Goal: Information Seeking & Learning: Check status

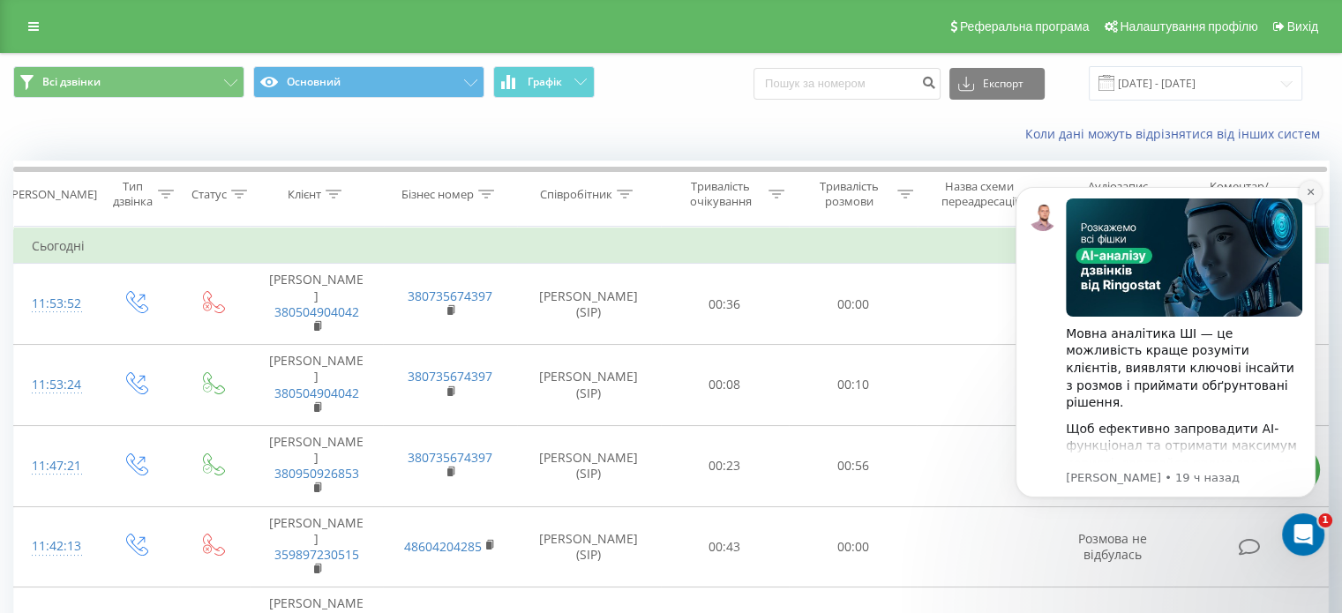
click at [1307, 193] on icon "Dismiss notification" at bounding box center [1311, 192] width 10 height 10
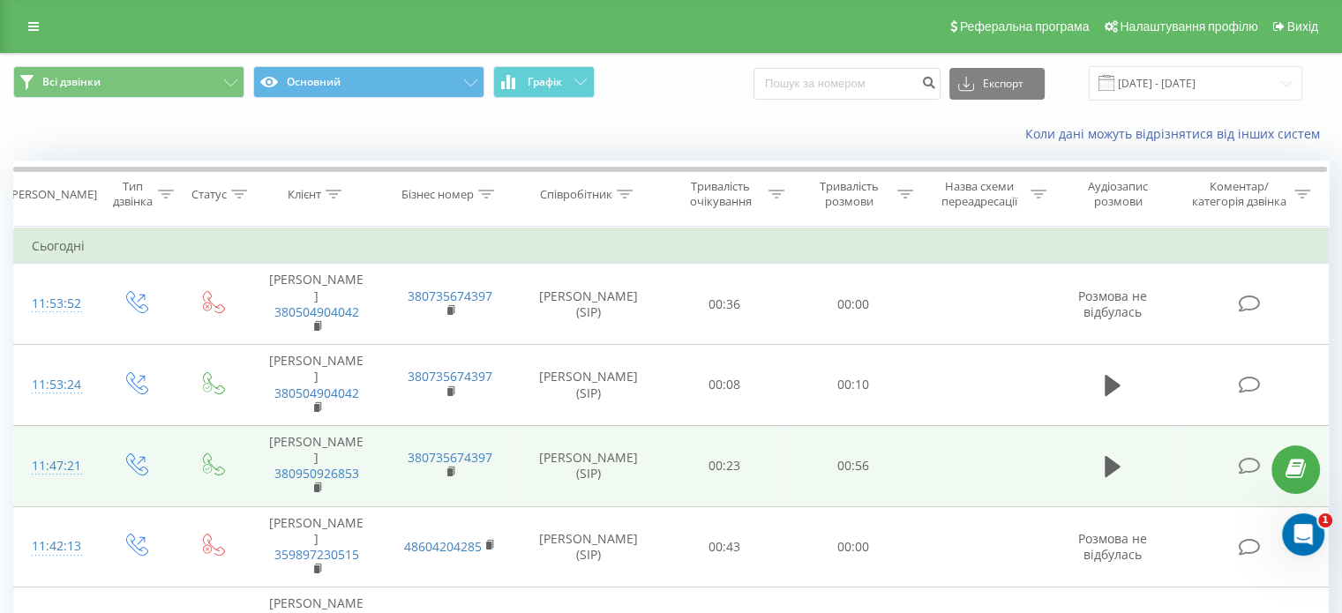
scroll to position [88, 0]
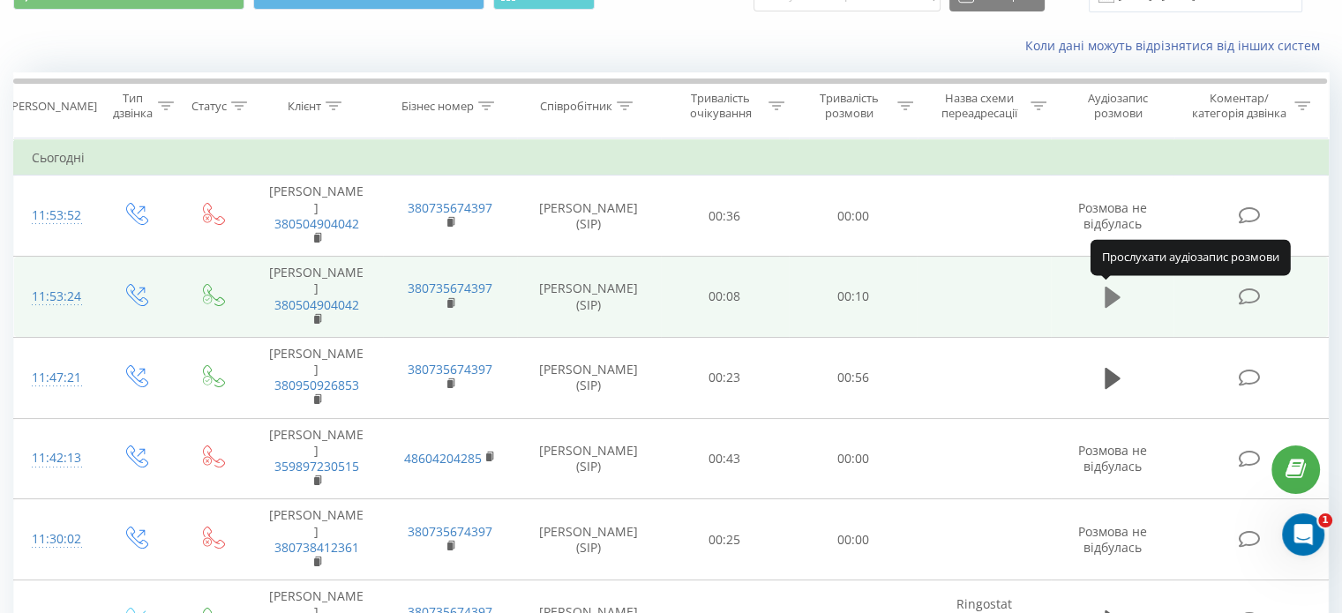
click at [1109, 304] on icon at bounding box center [1113, 297] width 16 height 25
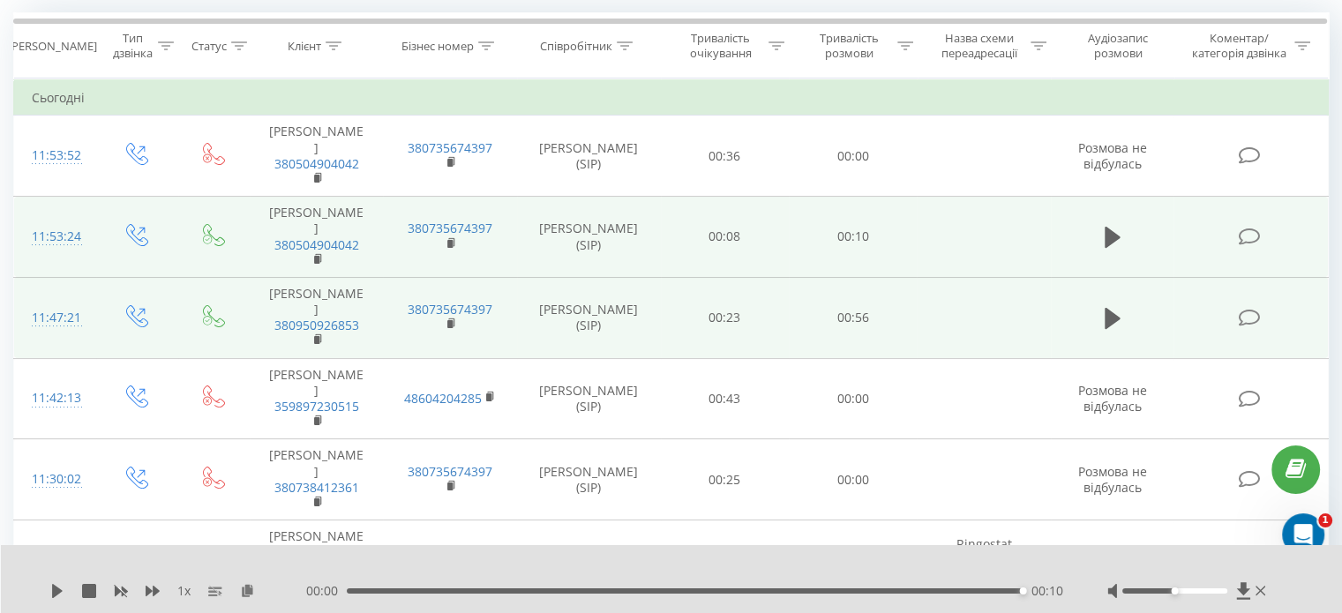
scroll to position [176, 0]
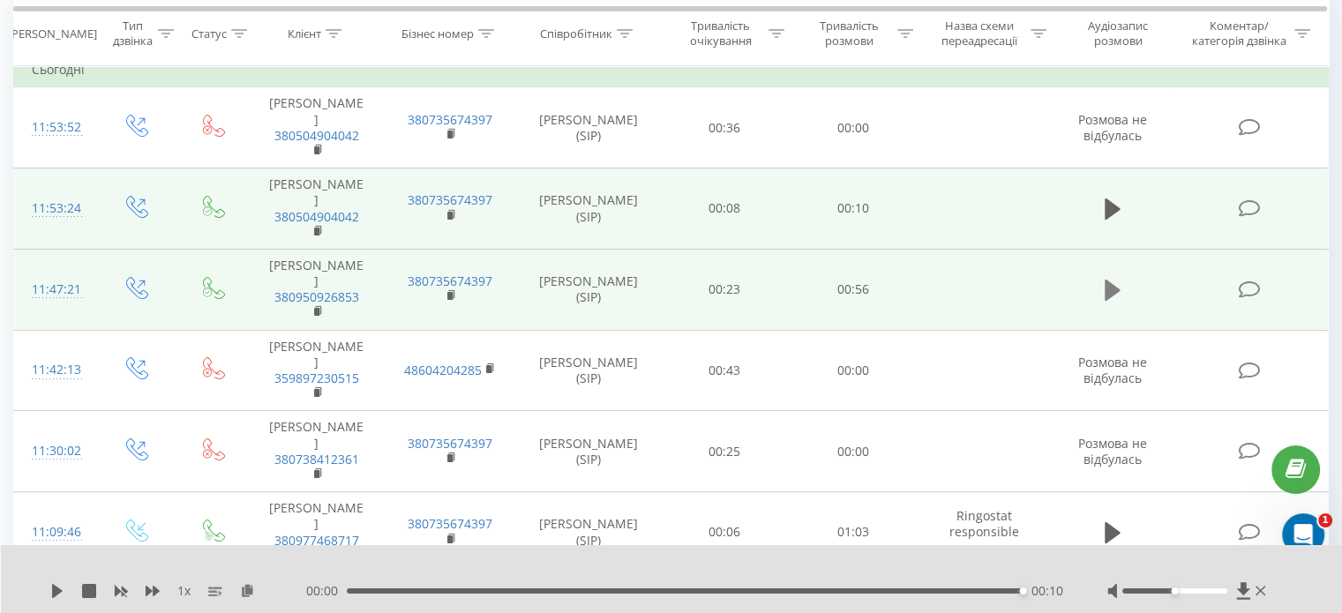
click at [1111, 281] on icon at bounding box center [1113, 290] width 16 height 21
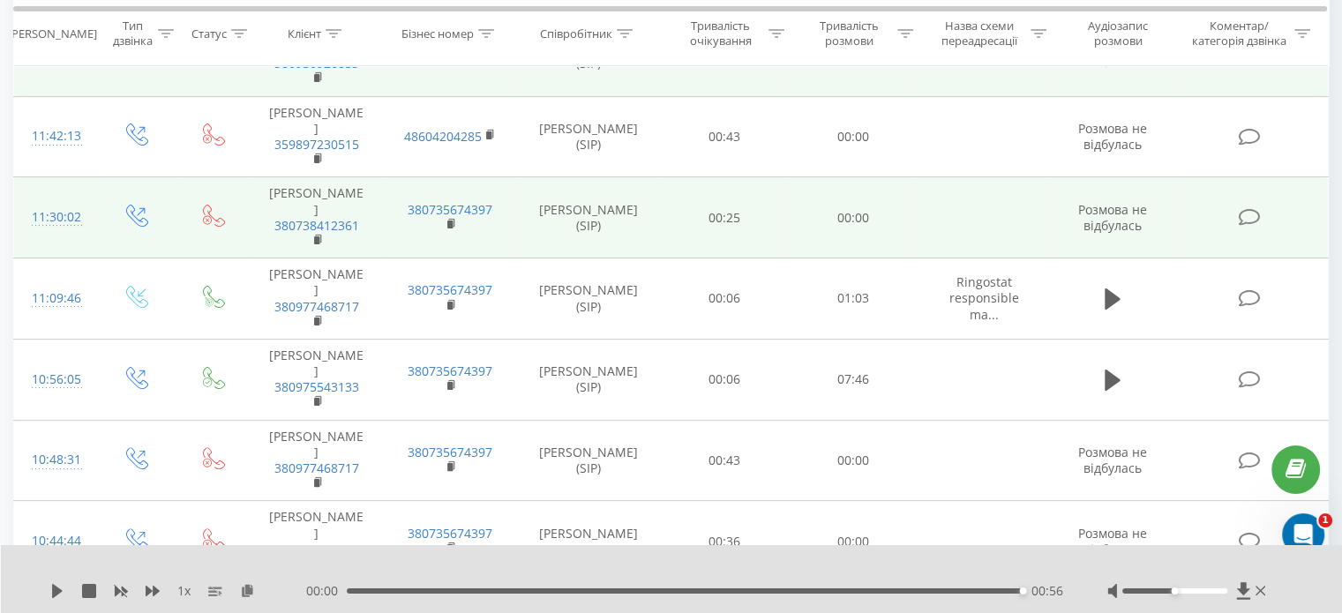
scroll to position [441, 0]
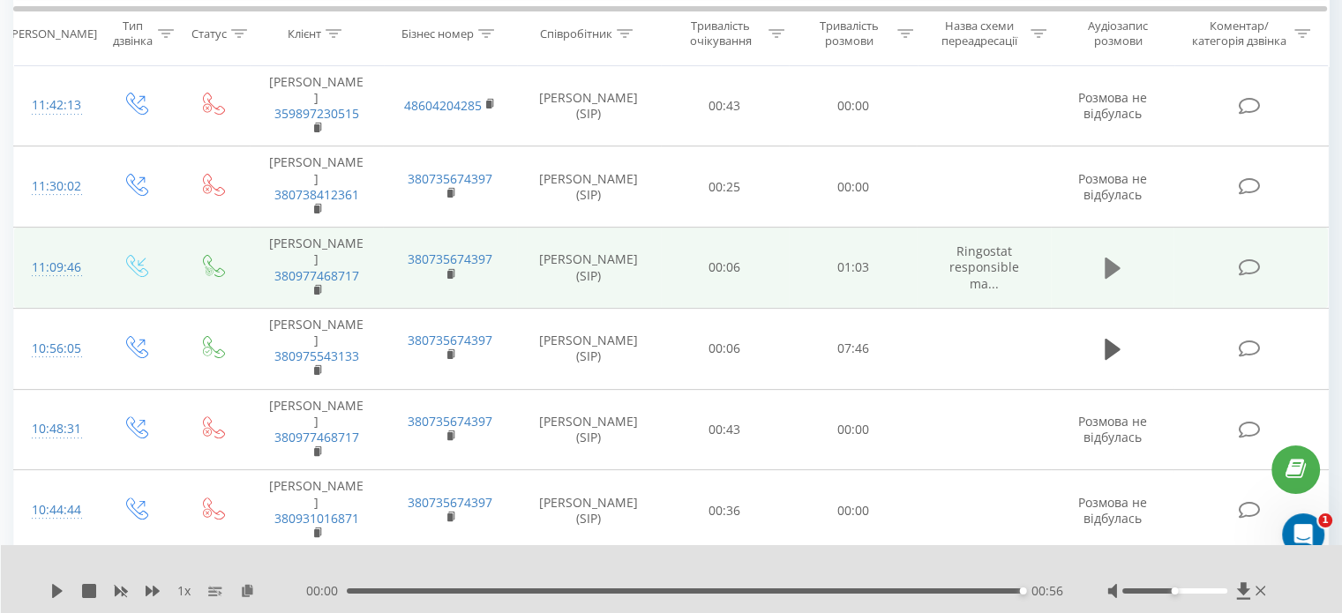
click at [1111, 258] on icon at bounding box center [1113, 268] width 16 height 21
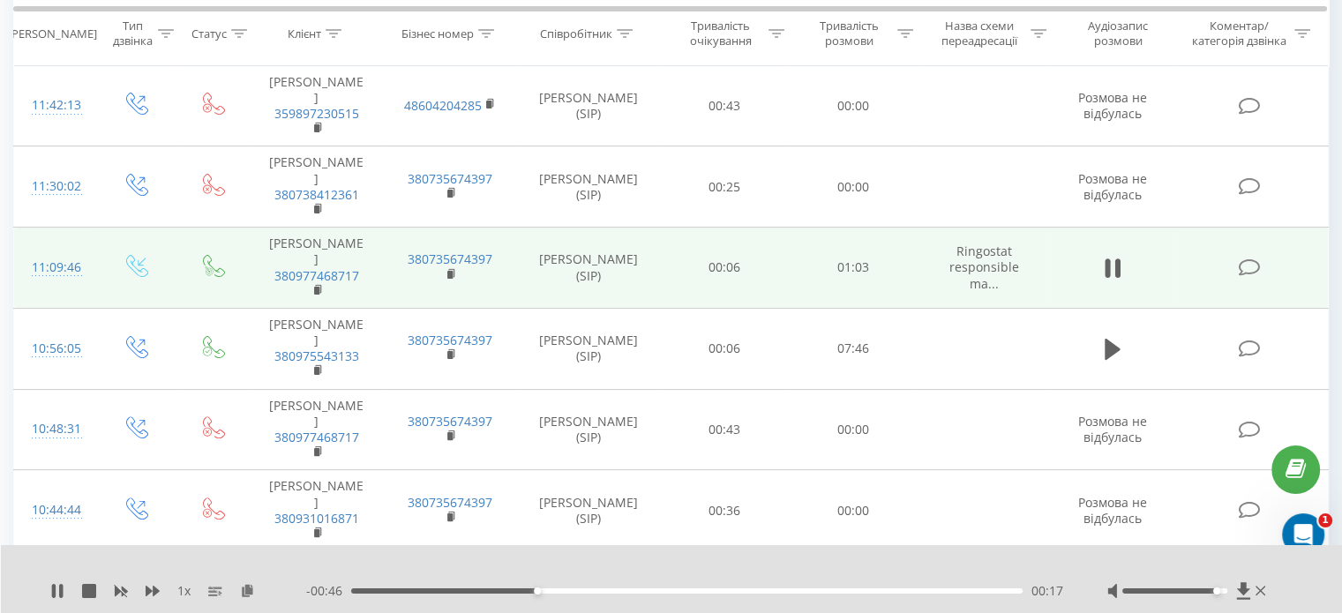
drag, startPoint x: 1182, startPoint y: 590, endPoint x: 1221, endPoint y: 592, distance: 38.9
click at [1221, 592] on div at bounding box center [1174, 590] width 105 height 5
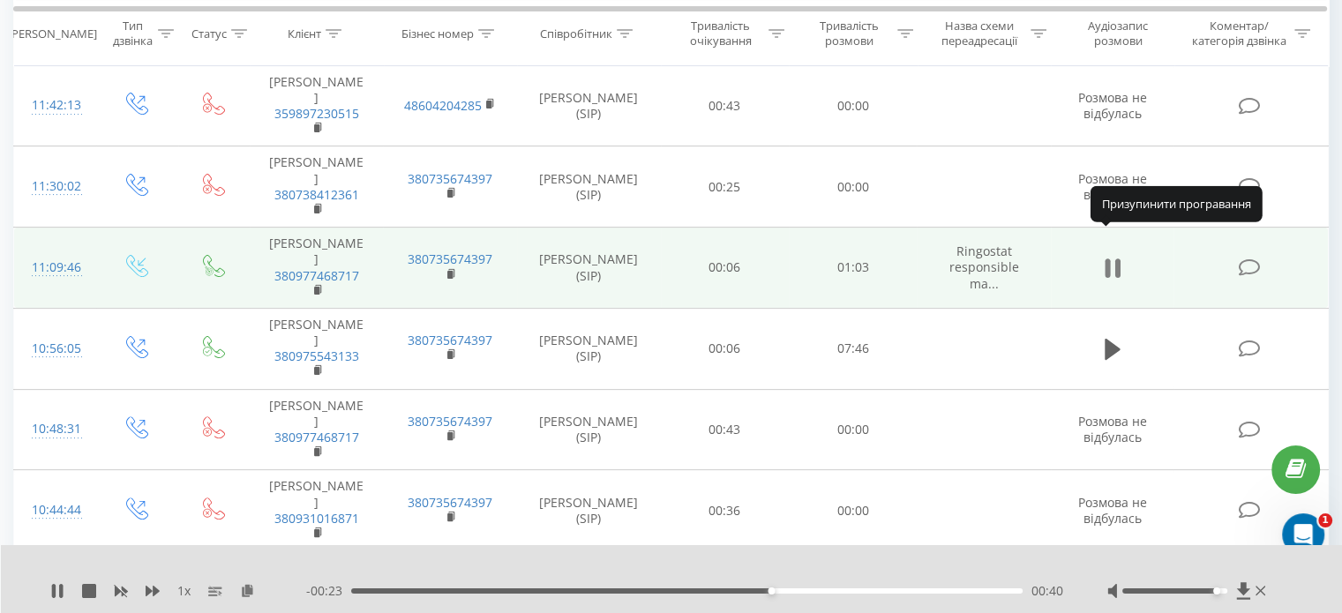
click at [1113, 256] on icon at bounding box center [1113, 268] width 16 height 25
click at [48, 594] on div "1 x - 00:23 00:40 00:40" at bounding box center [672, 579] width 1342 height 68
click at [52, 594] on icon at bounding box center [57, 591] width 11 height 14
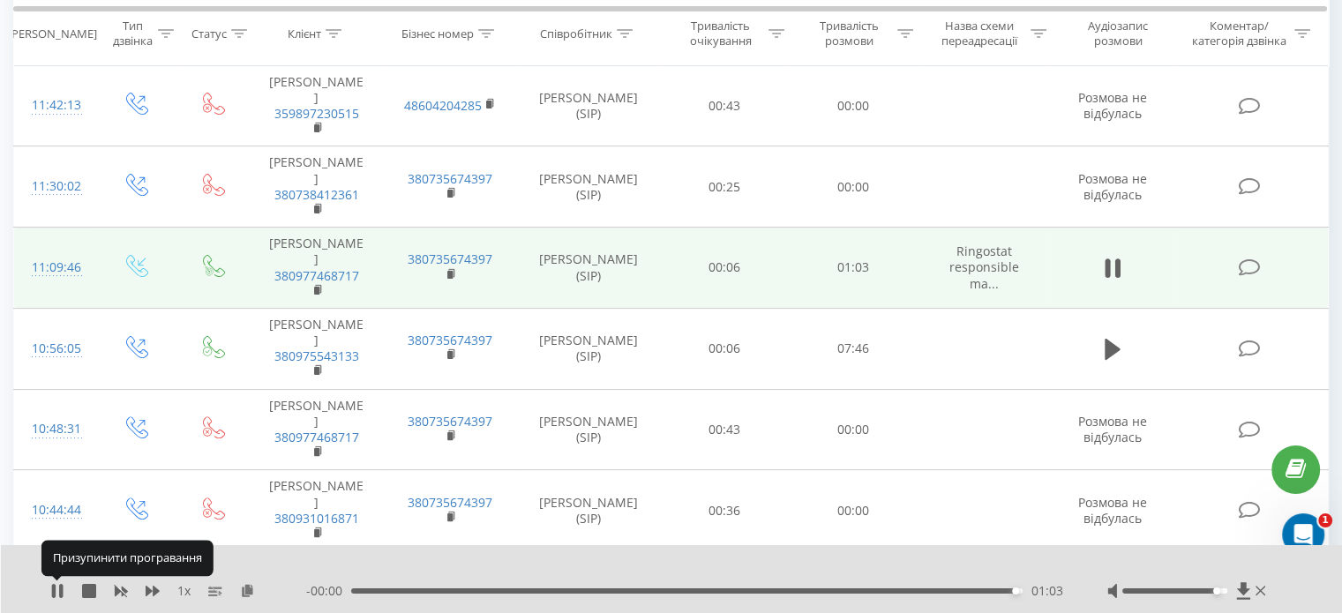
click at [52, 594] on icon at bounding box center [54, 591] width 4 height 14
click at [1105, 258] on icon at bounding box center [1113, 268] width 16 height 21
click at [1112, 258] on icon at bounding box center [1113, 268] width 16 height 21
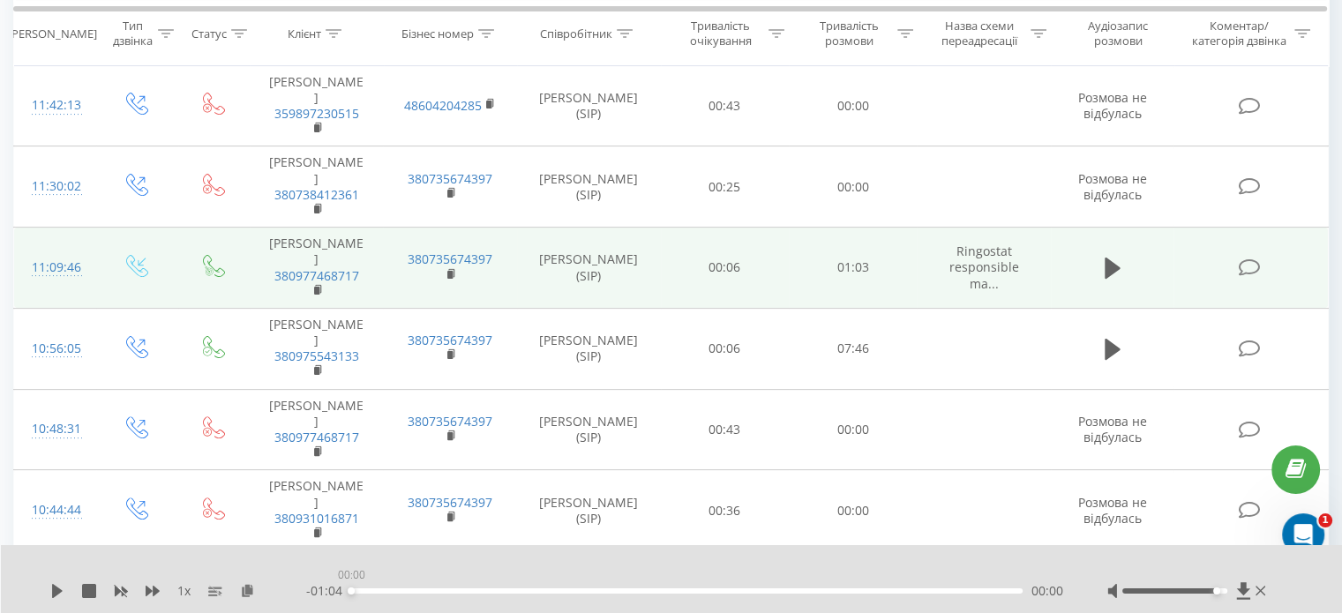
drag, startPoint x: 369, startPoint y: 590, endPoint x: 349, endPoint y: 591, distance: 19.4
click at [351, 591] on div "00:00" at bounding box center [686, 590] width 671 height 5
click at [47, 588] on div "1 x - 01:04 00:00 00:00" at bounding box center [672, 579] width 1342 height 68
click at [53, 592] on icon at bounding box center [57, 591] width 11 height 14
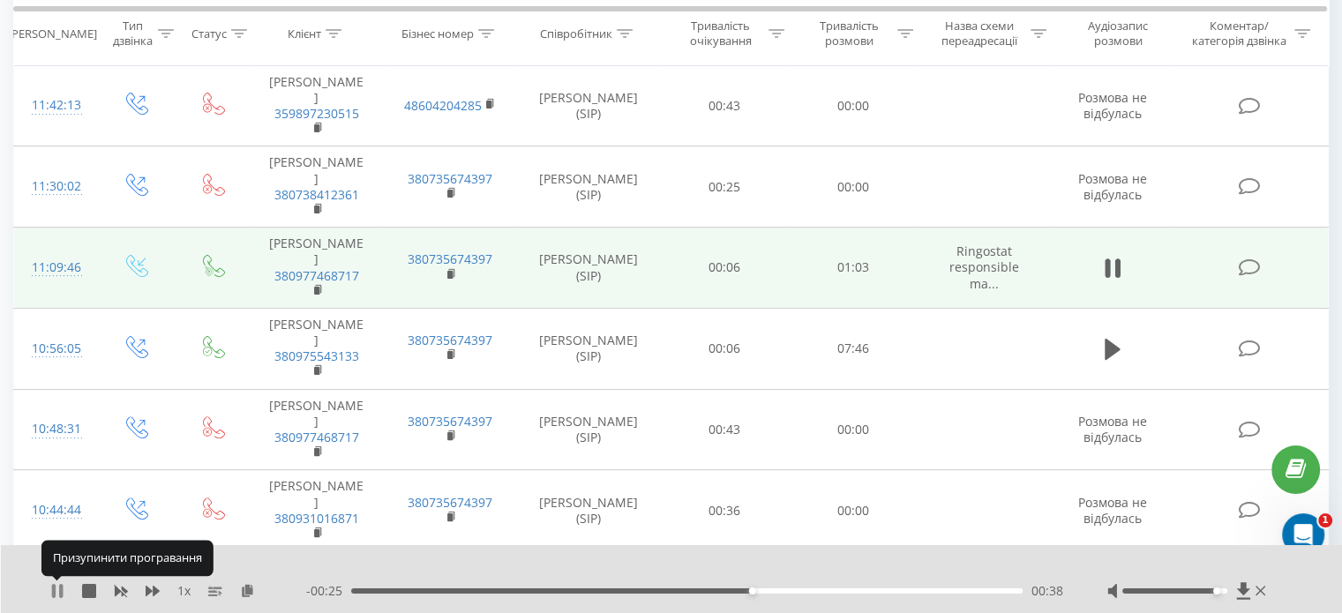
click at [53, 594] on icon at bounding box center [54, 591] width 4 height 14
click at [1246, 590] on icon at bounding box center [1242, 590] width 13 height 17
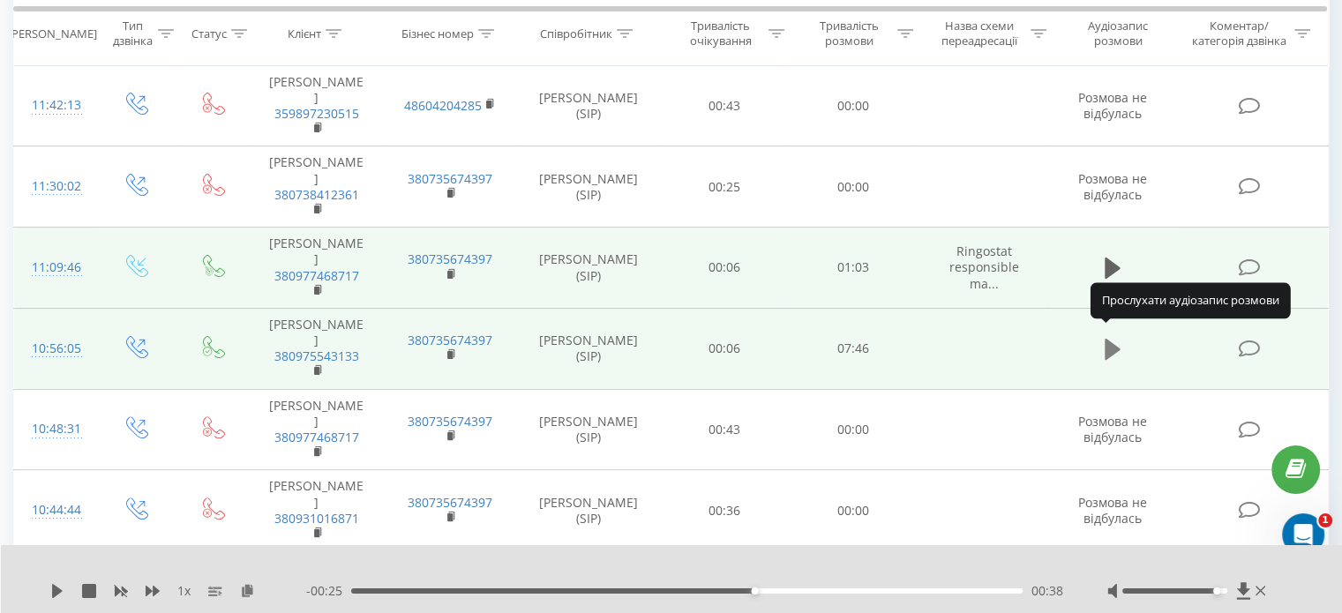
click at [1108, 340] on icon at bounding box center [1113, 349] width 16 height 21
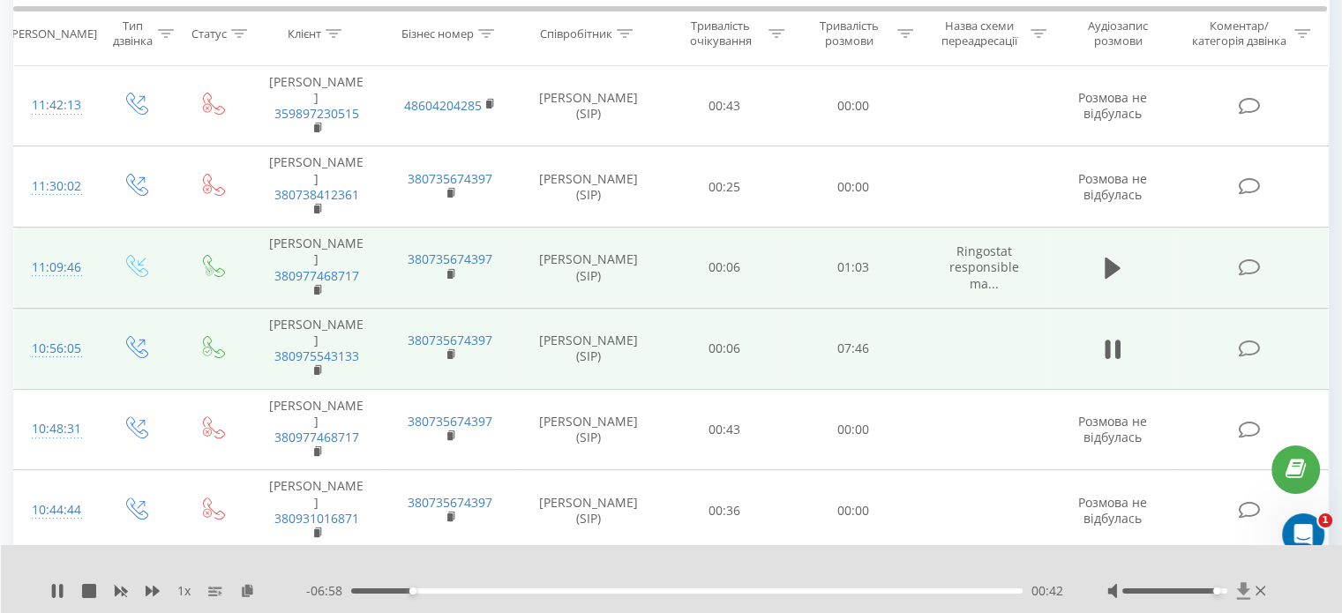
click at [1242, 591] on icon at bounding box center [1242, 590] width 13 height 17
click at [61, 591] on icon at bounding box center [61, 591] width 4 height 14
click at [57, 589] on icon at bounding box center [57, 591] width 11 height 14
click at [58, 592] on icon at bounding box center [57, 591] width 14 height 14
click at [46, 580] on div "1 x - 04:41 02:58 02:58" at bounding box center [672, 579] width 1342 height 68
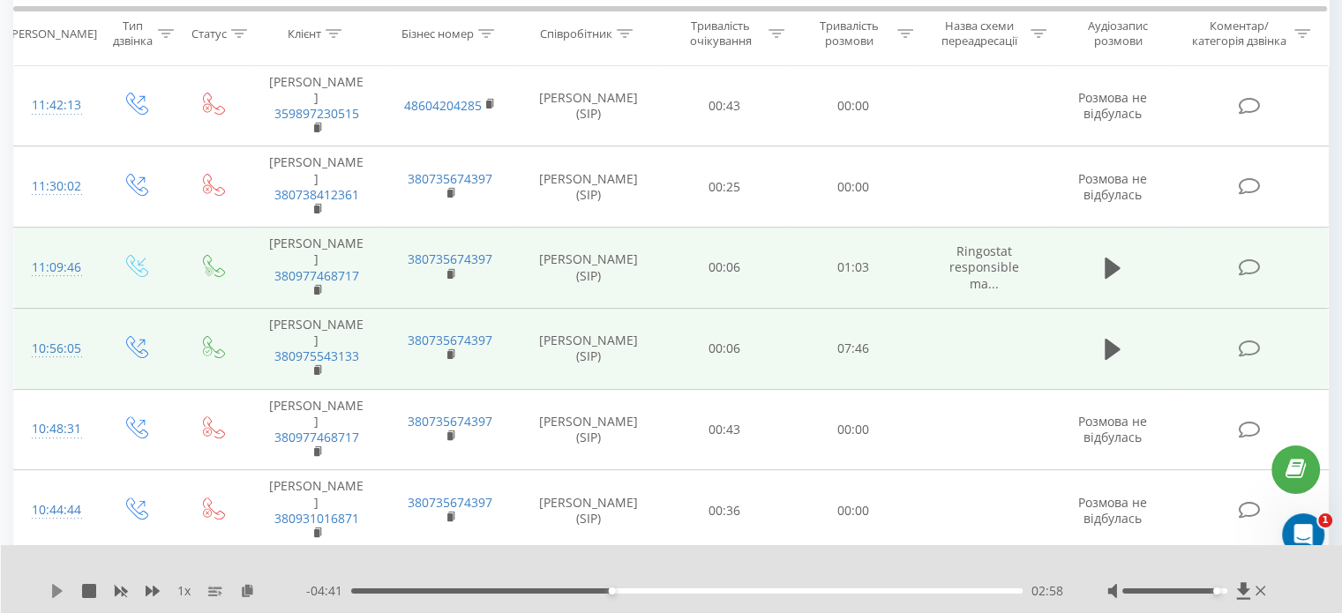
click at [53, 592] on icon at bounding box center [57, 591] width 11 height 14
click at [627, 592] on div "03:02" at bounding box center [686, 590] width 671 height 5
click at [646, 593] on div "03:09" at bounding box center [686, 590] width 671 height 5
click at [664, 594] on div "- 04:17 03:22 03:22" at bounding box center [684, 591] width 757 height 18
click at [674, 591] on div "03:23" at bounding box center [686, 590] width 671 height 5
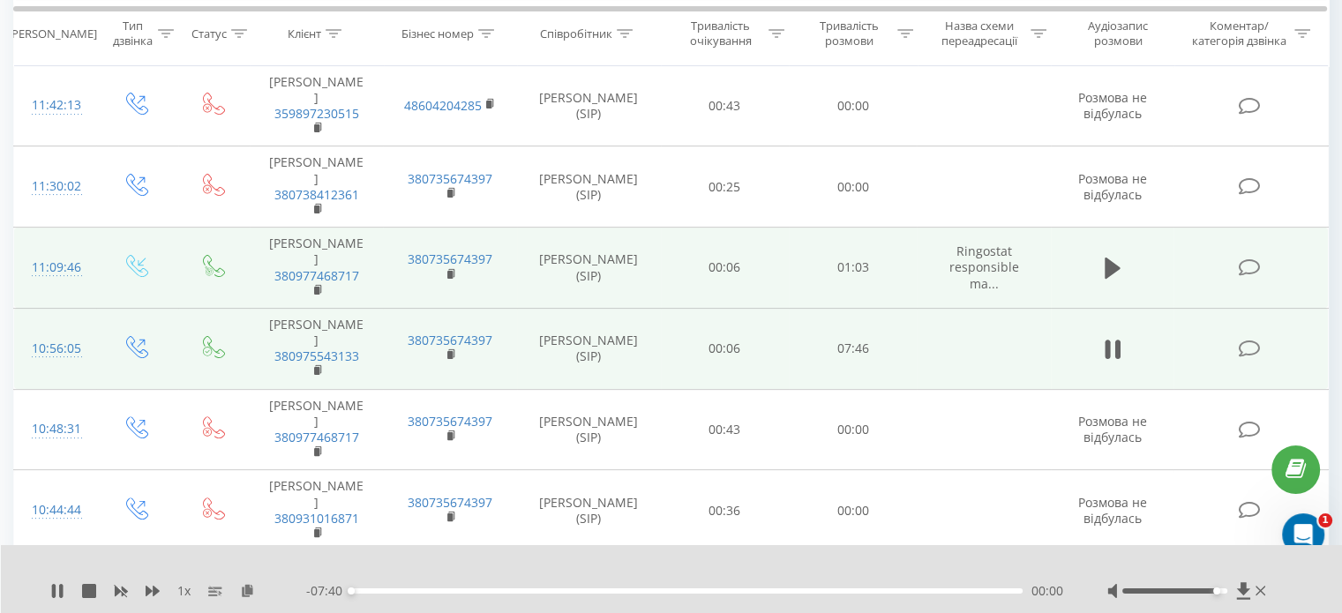
click at [700, 590] on div "00:00" at bounding box center [686, 590] width 671 height 5
click at [986, 592] on div "00:00" at bounding box center [686, 590] width 671 height 5
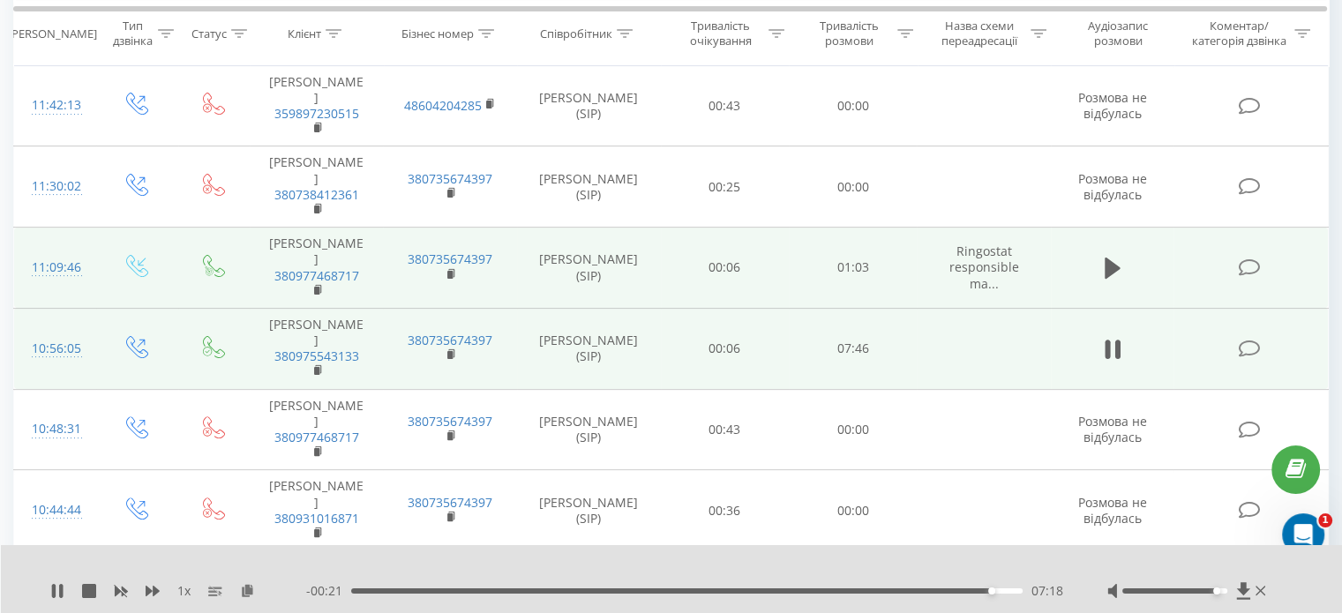
click at [962, 591] on div "07:18" at bounding box center [686, 590] width 671 height 5
click at [978, 590] on div "07:09" at bounding box center [686, 590] width 671 height 5
click at [51, 591] on icon at bounding box center [57, 591] width 14 height 14
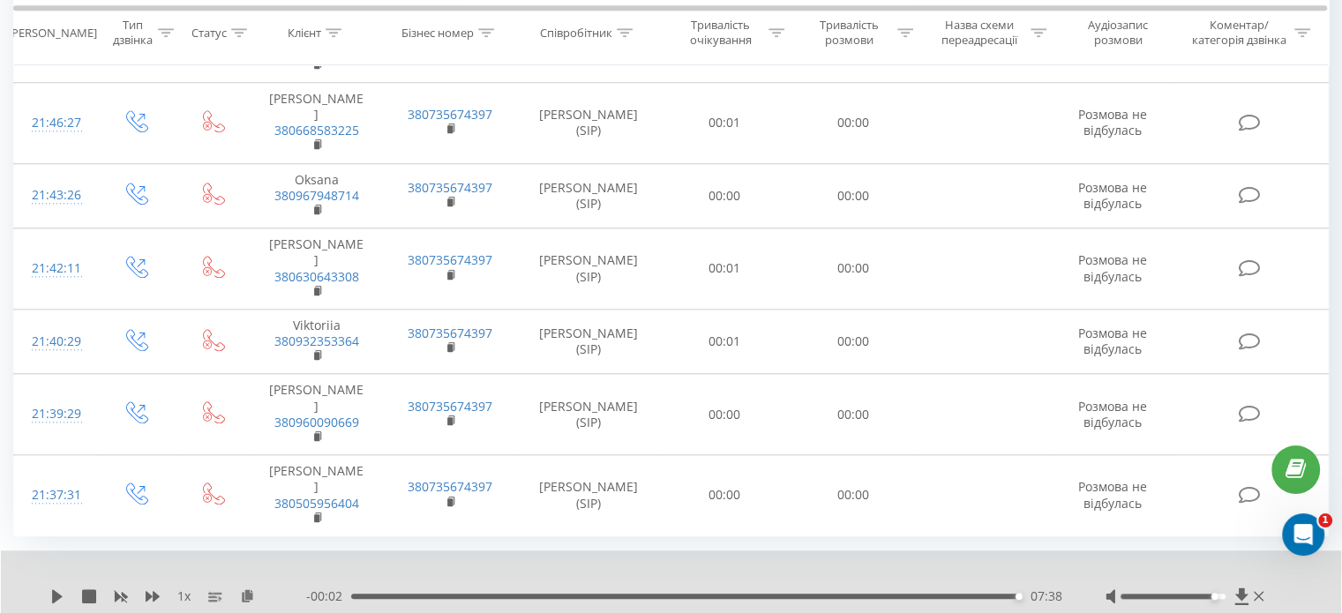
scroll to position [1823, 0]
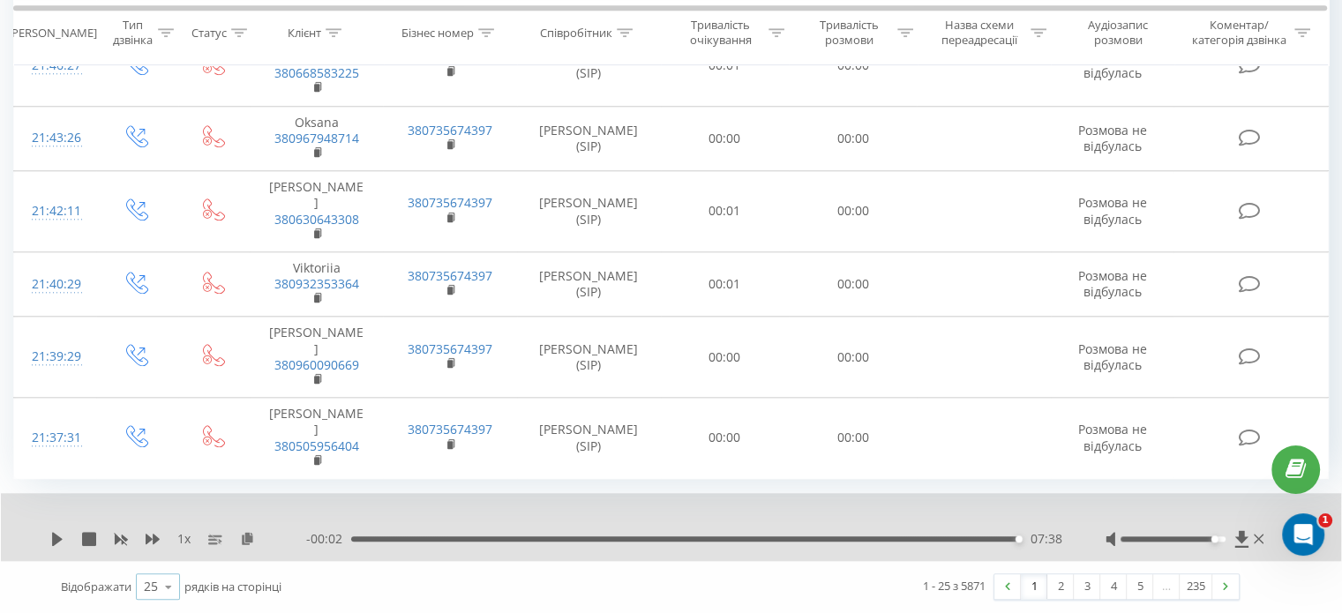
click at [174, 592] on icon at bounding box center [168, 587] width 26 height 34
click at [169, 560] on div "100" at bounding box center [158, 562] width 42 height 26
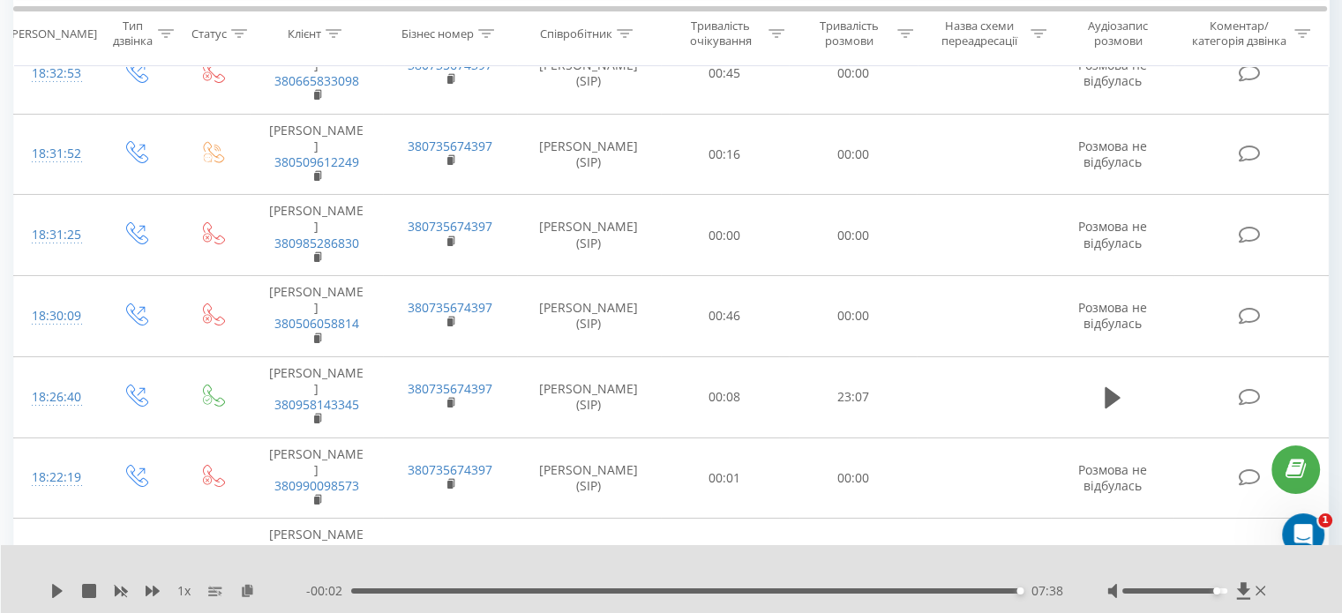
scroll to position [6264, 0]
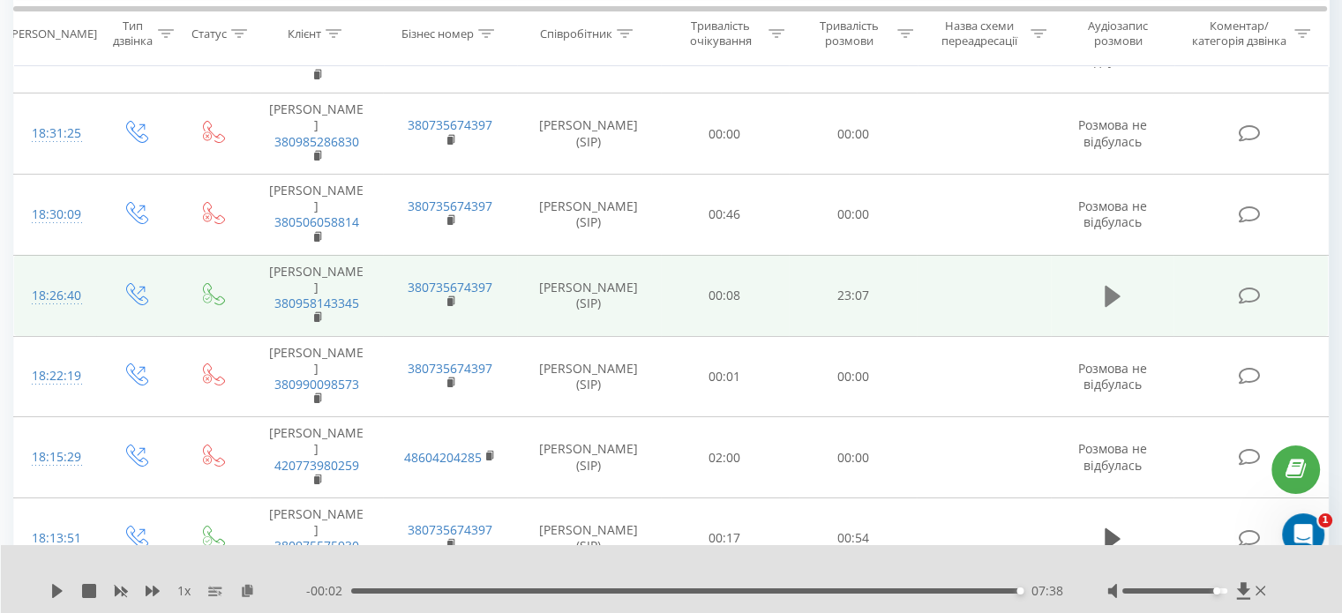
click at [1111, 286] on icon at bounding box center [1113, 296] width 16 height 21
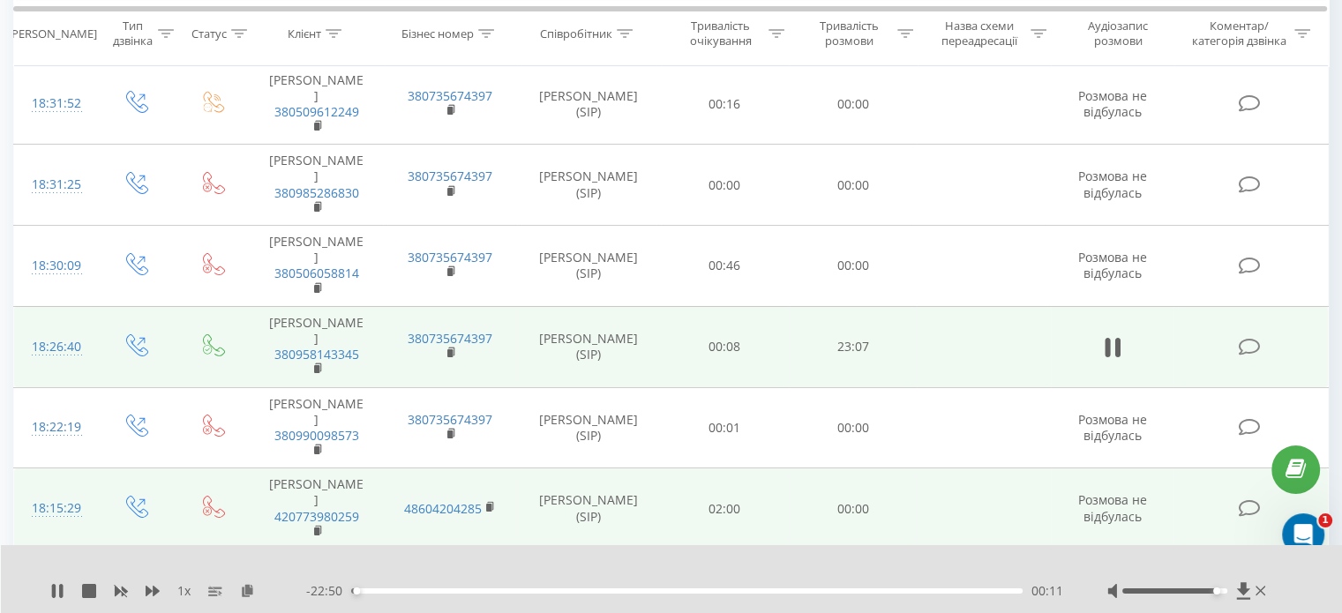
scroll to position [6176, 0]
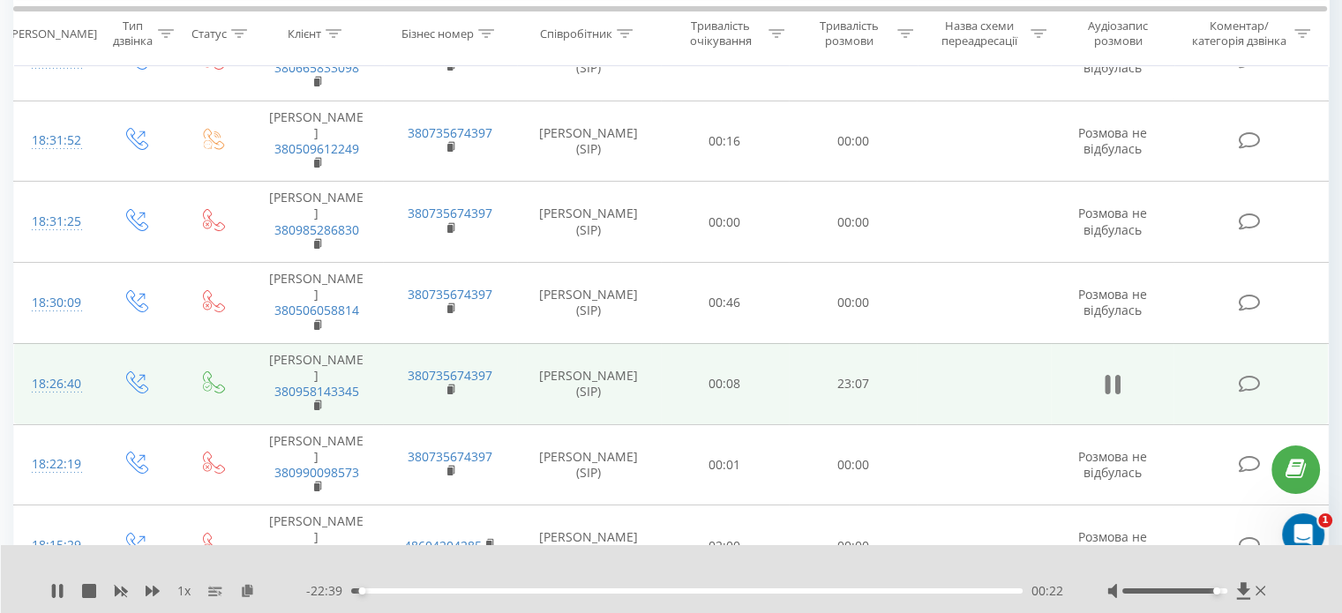
click at [1107, 375] on icon at bounding box center [1107, 384] width 5 height 19
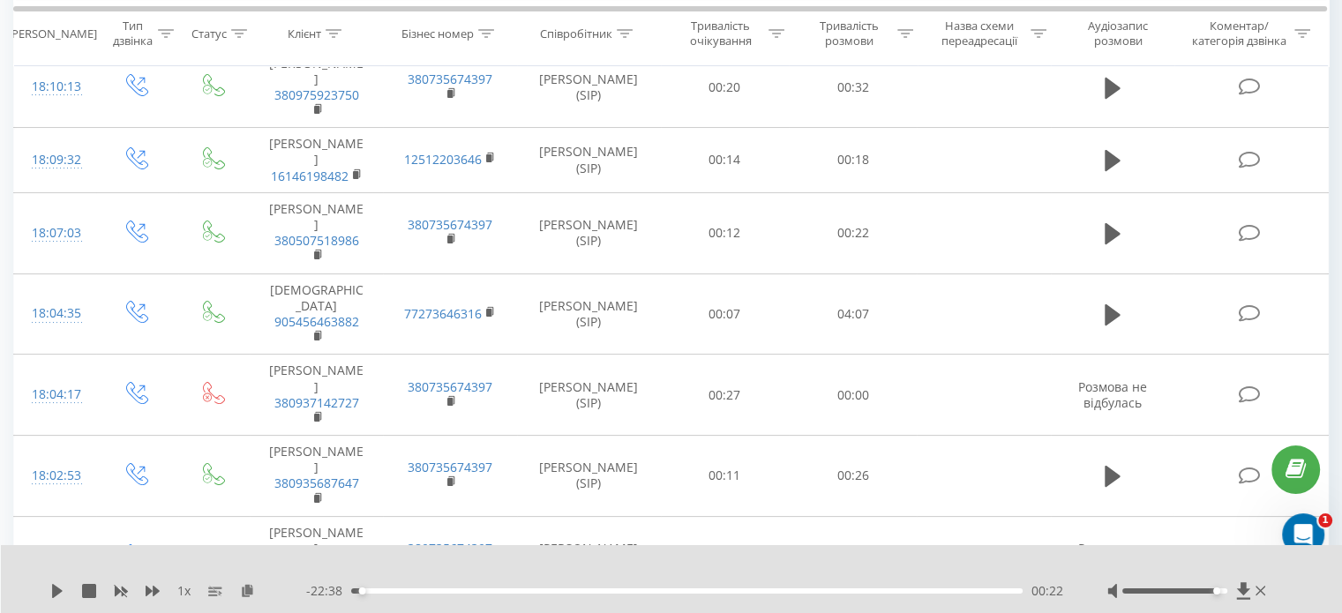
scroll to position [6882, 0]
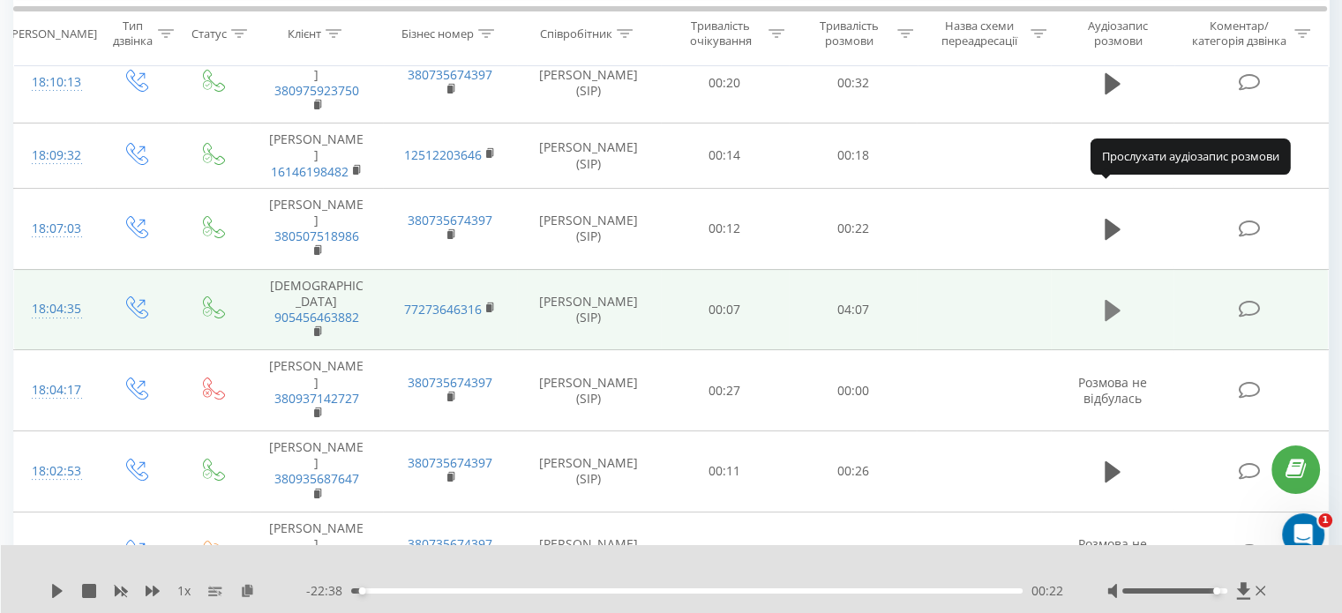
click at [1113, 298] on icon at bounding box center [1113, 310] width 16 height 25
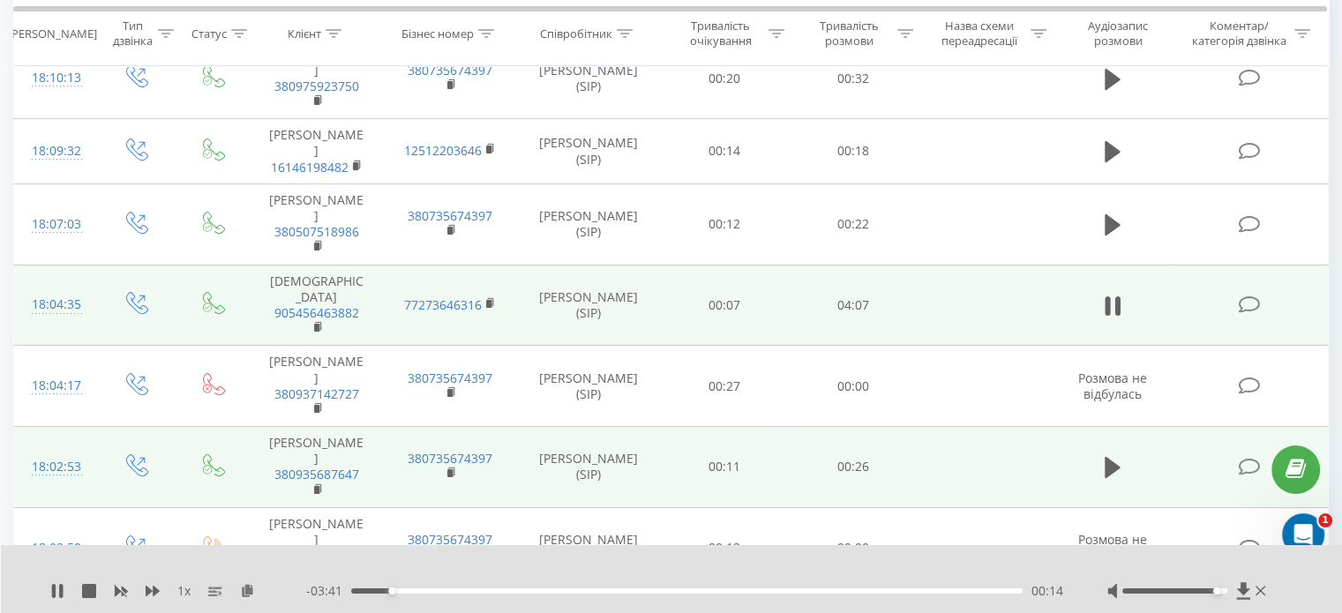
scroll to position [6794, 0]
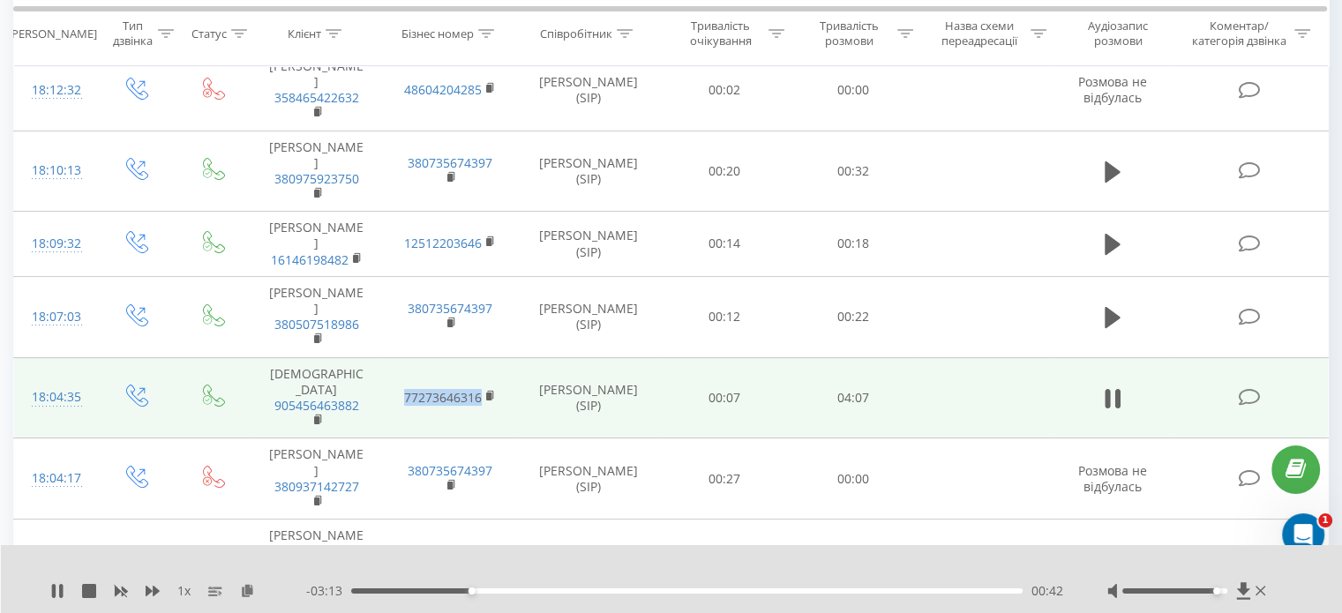
drag, startPoint x: 400, startPoint y: 281, endPoint x: 479, endPoint y: 282, distance: 79.4
click at [479, 357] on td "77273646316" at bounding box center [449, 397] width 133 height 81
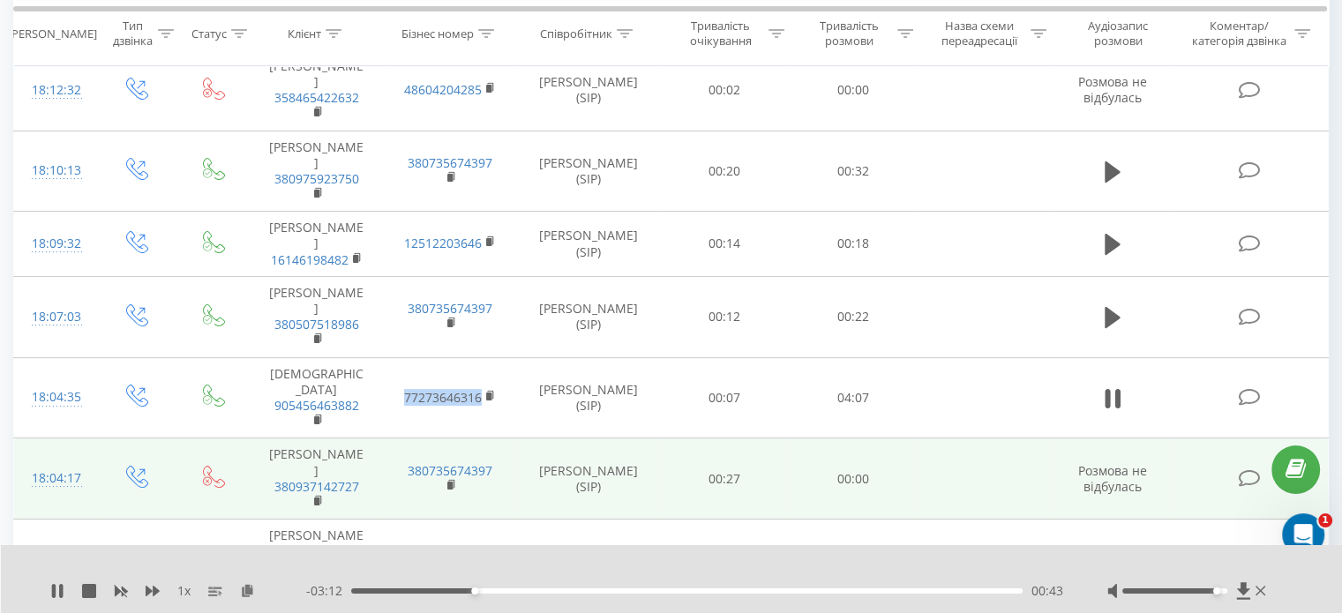
copy link "77273646316"
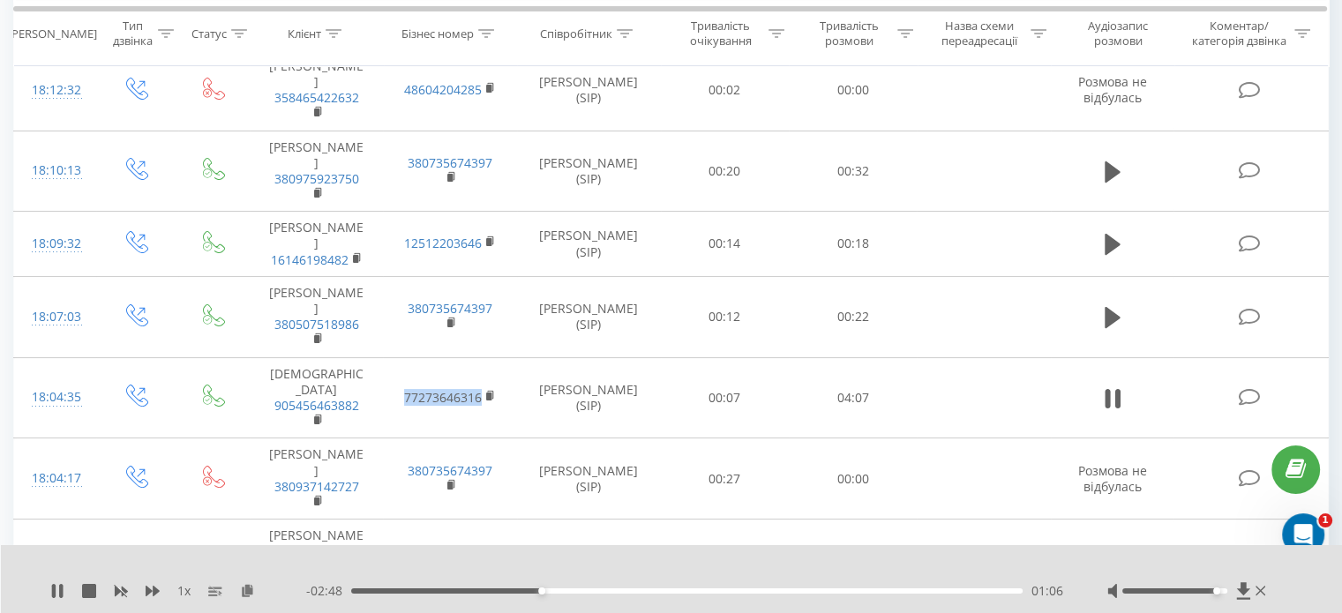
click at [1114, 386] on icon at bounding box center [1113, 398] width 16 height 25
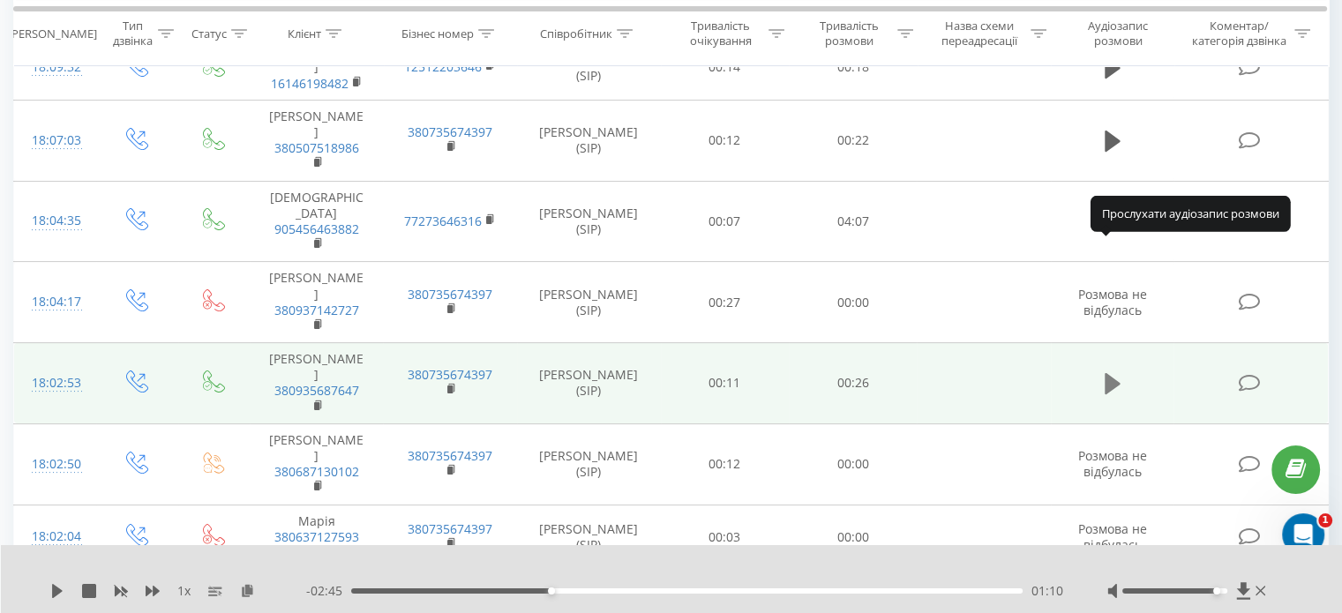
click at [1111, 373] on icon at bounding box center [1113, 383] width 16 height 21
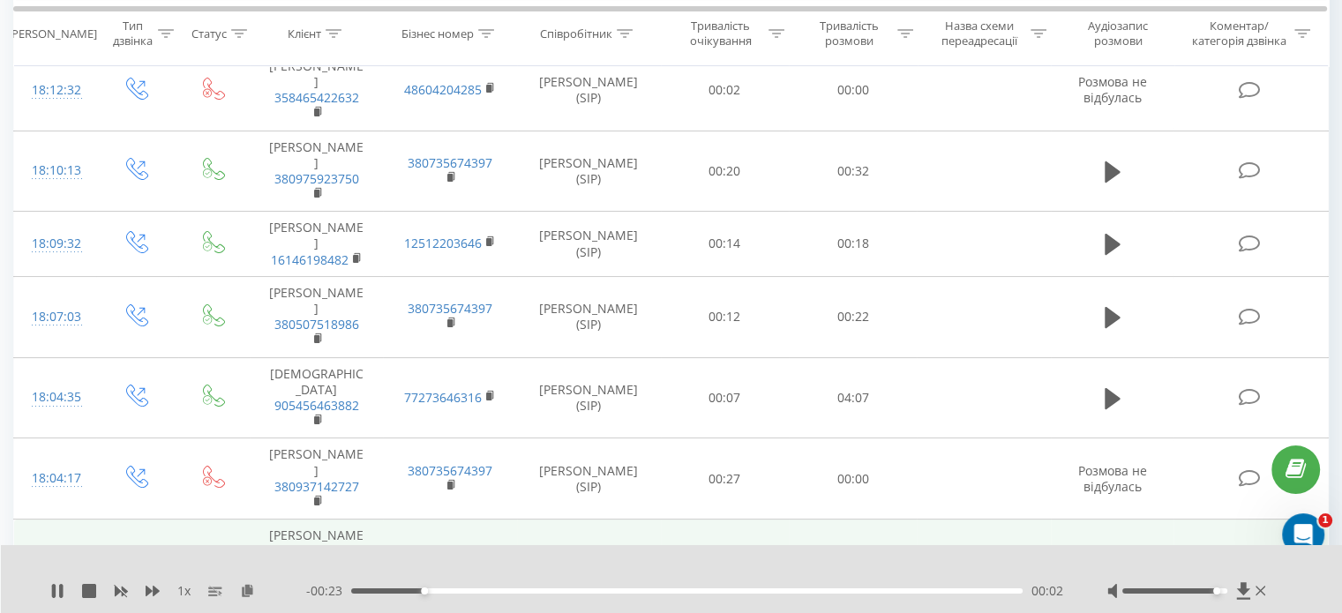
scroll to position [7058, 0]
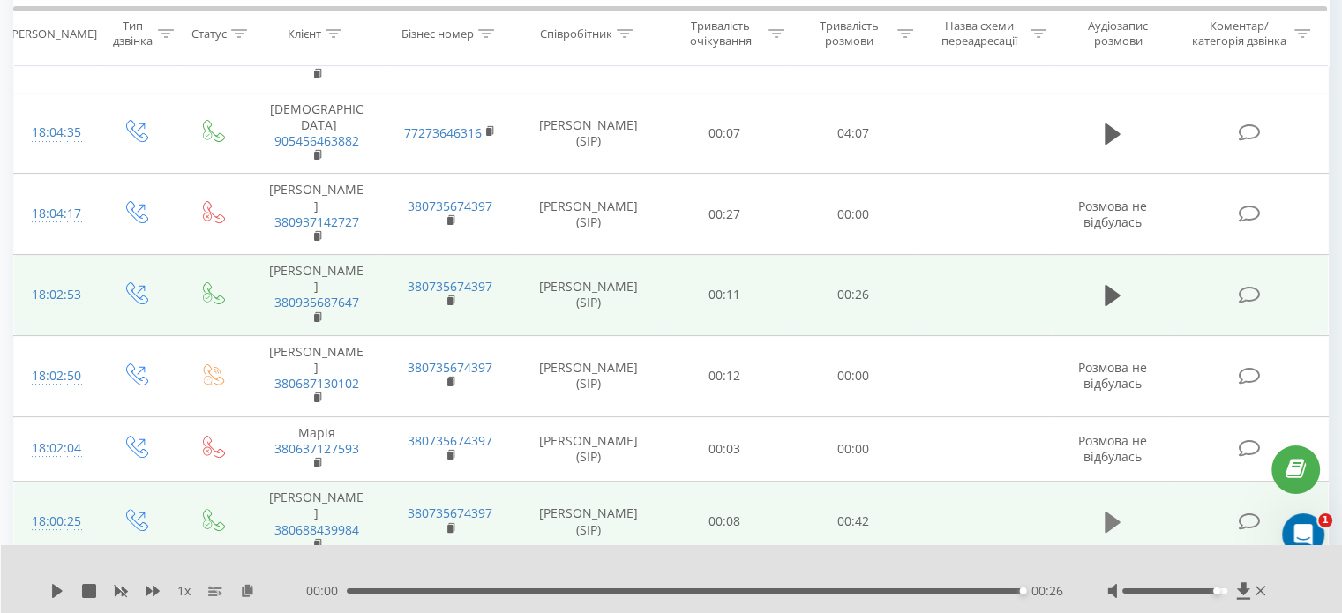
click at [1120, 509] on button at bounding box center [1112, 522] width 26 height 26
click at [1116, 513] on icon at bounding box center [1116, 522] width 5 height 19
click at [1246, 593] on icon at bounding box center [1243, 591] width 15 height 18
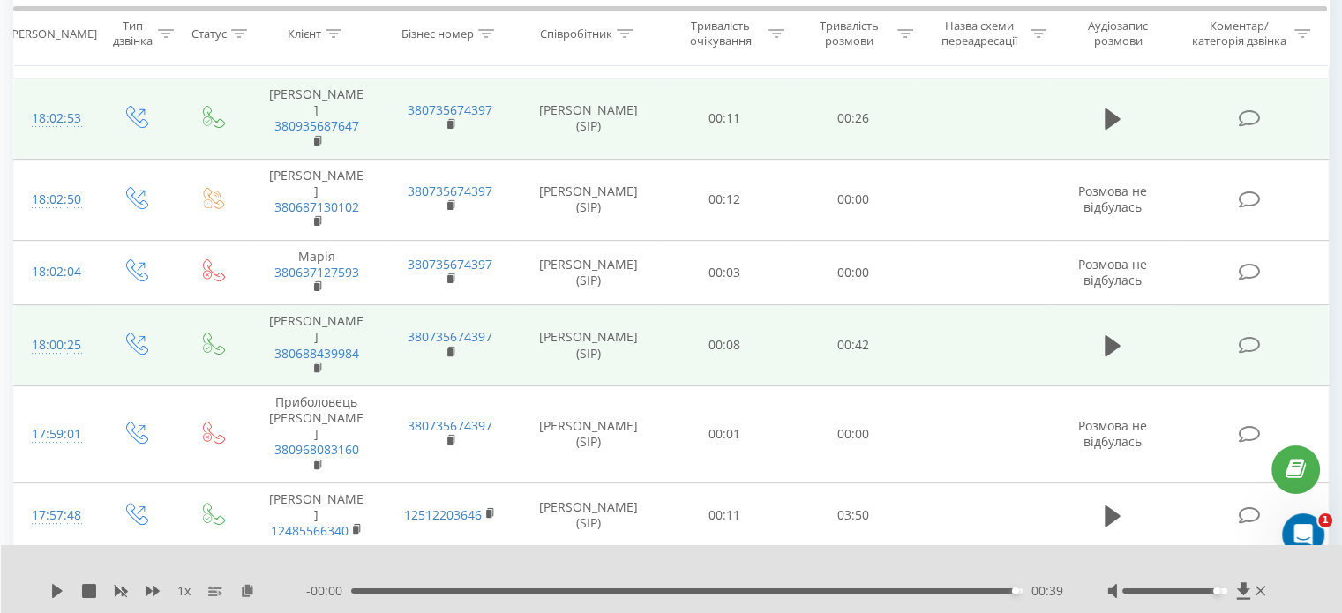
scroll to position [7323, 0]
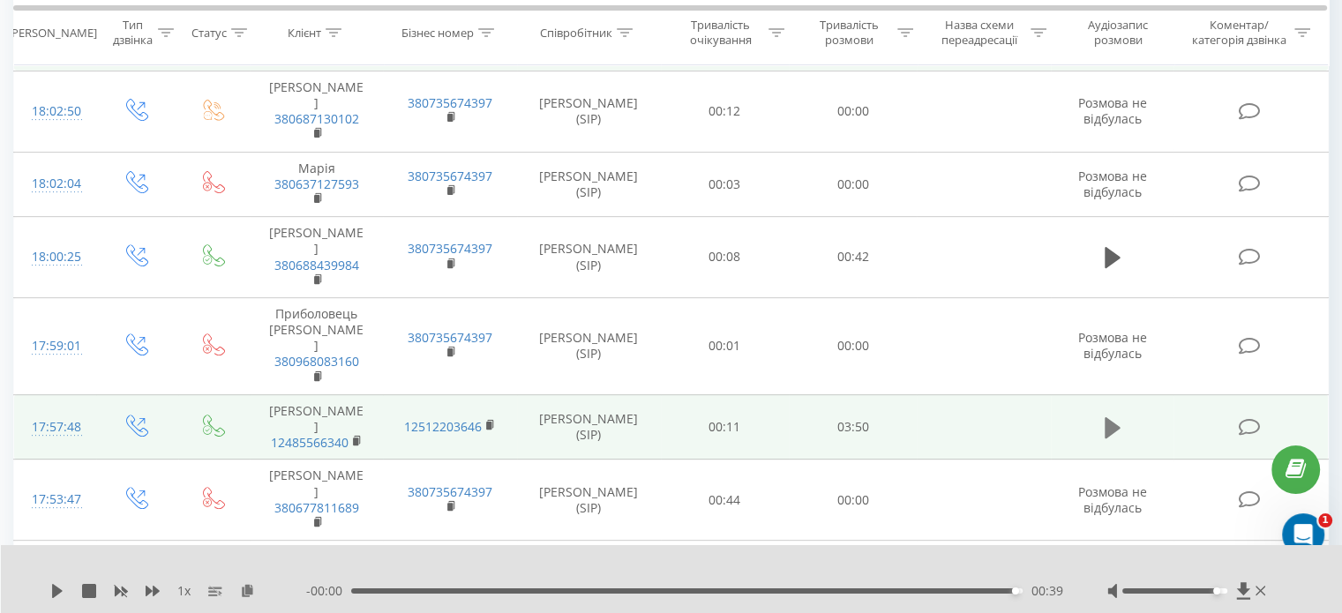
click at [1108, 417] on icon at bounding box center [1113, 427] width 16 height 21
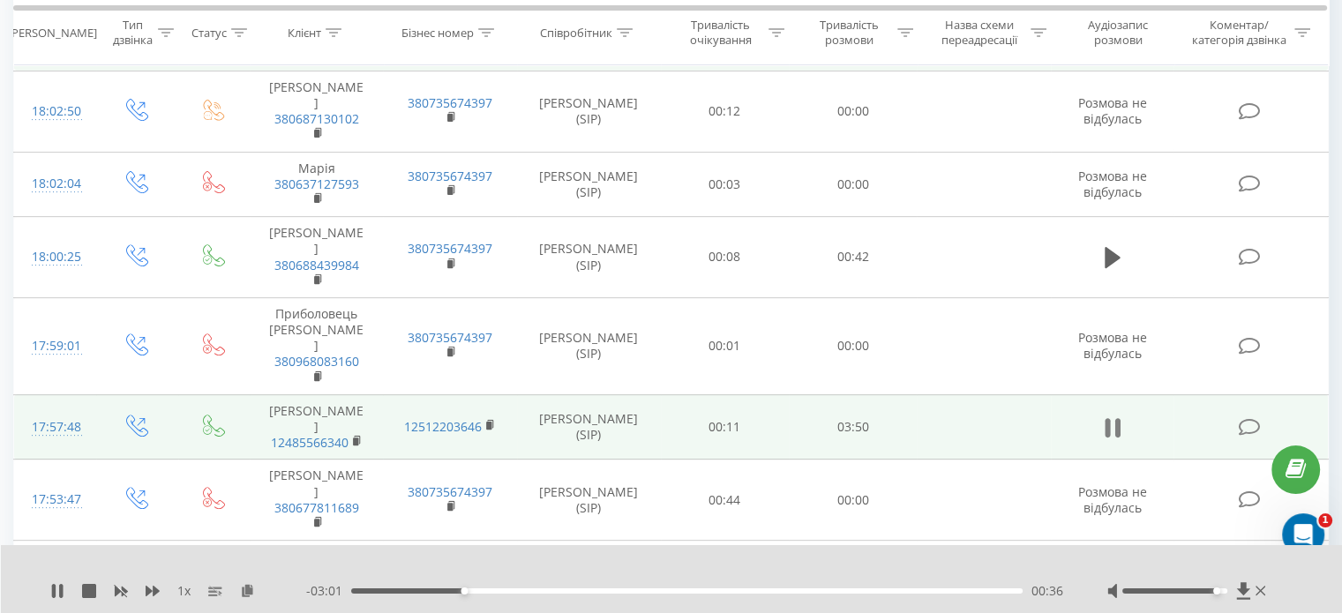
click at [1115, 418] on icon at bounding box center [1116, 427] width 5 height 19
click at [1246, 592] on icon at bounding box center [1243, 591] width 15 height 18
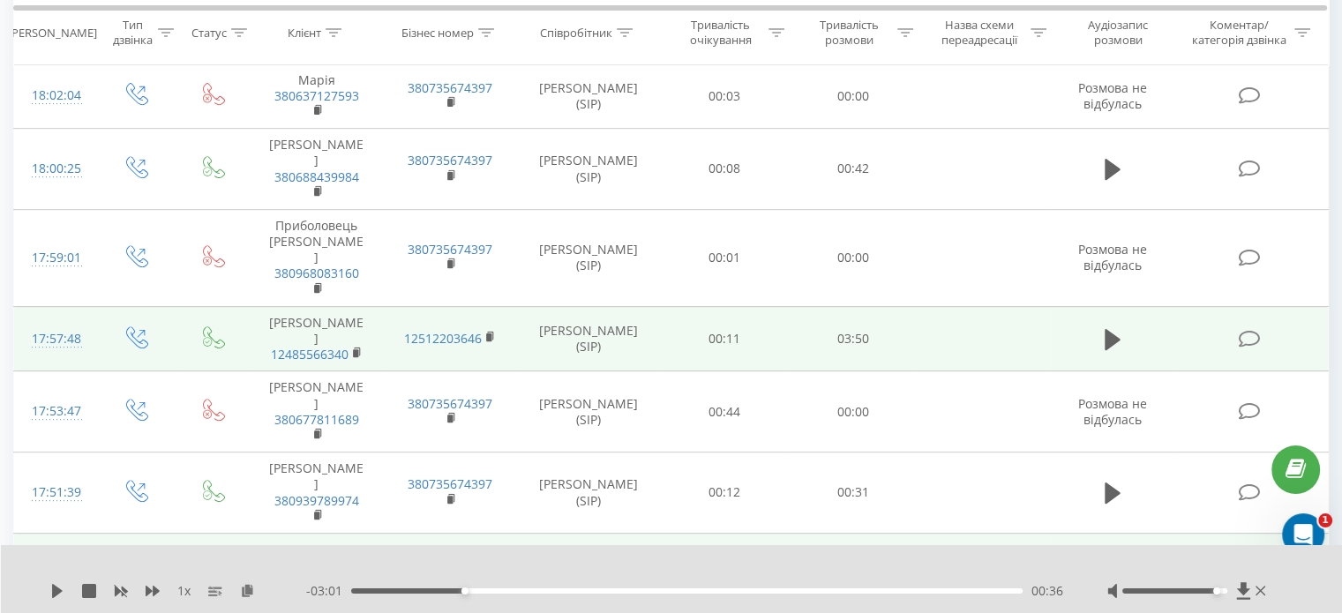
scroll to position [7499, 0]
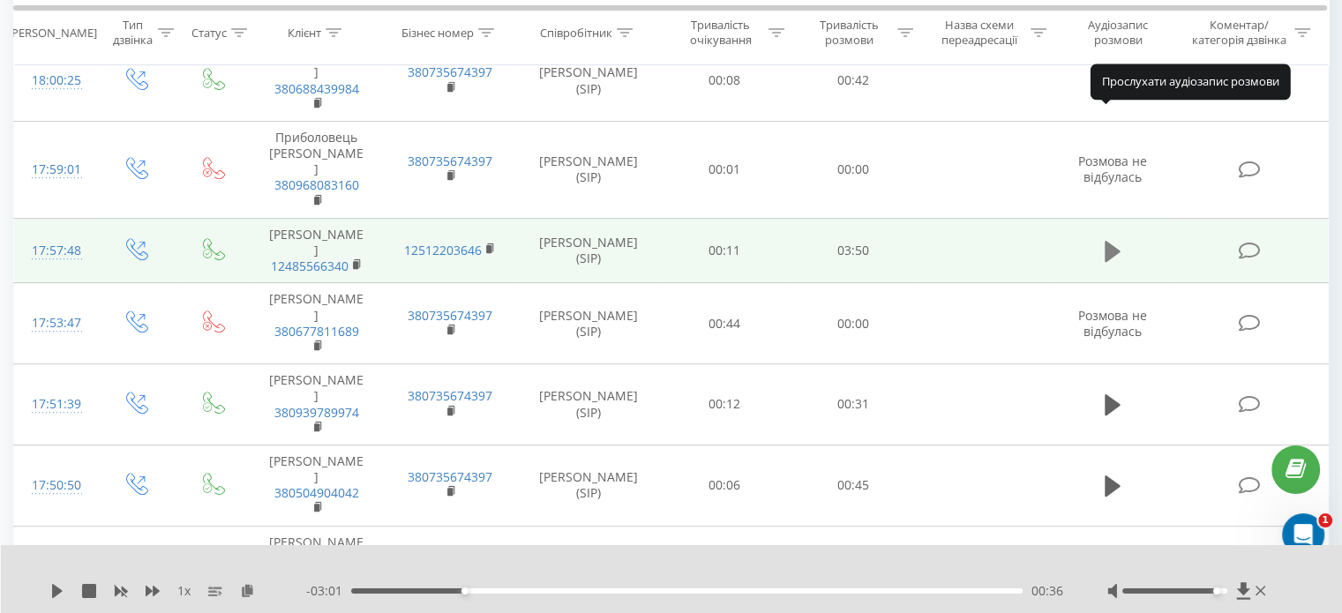
click at [1113, 239] on icon at bounding box center [1113, 251] width 16 height 25
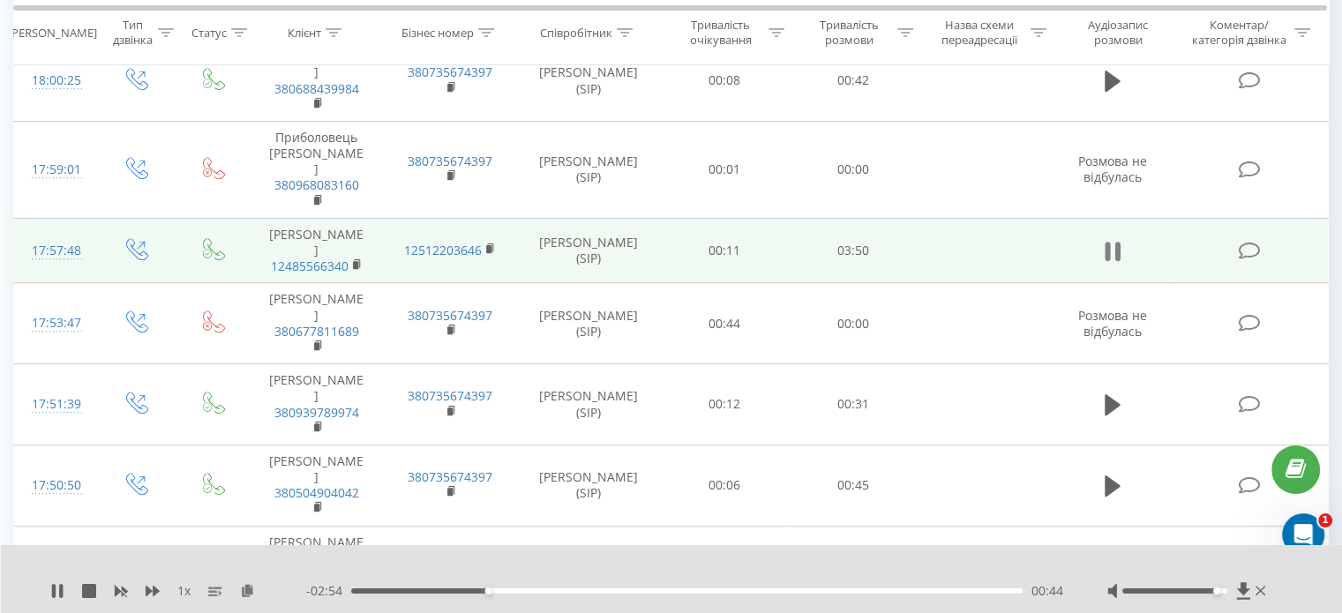
click at [1116, 242] on icon at bounding box center [1116, 251] width 5 height 19
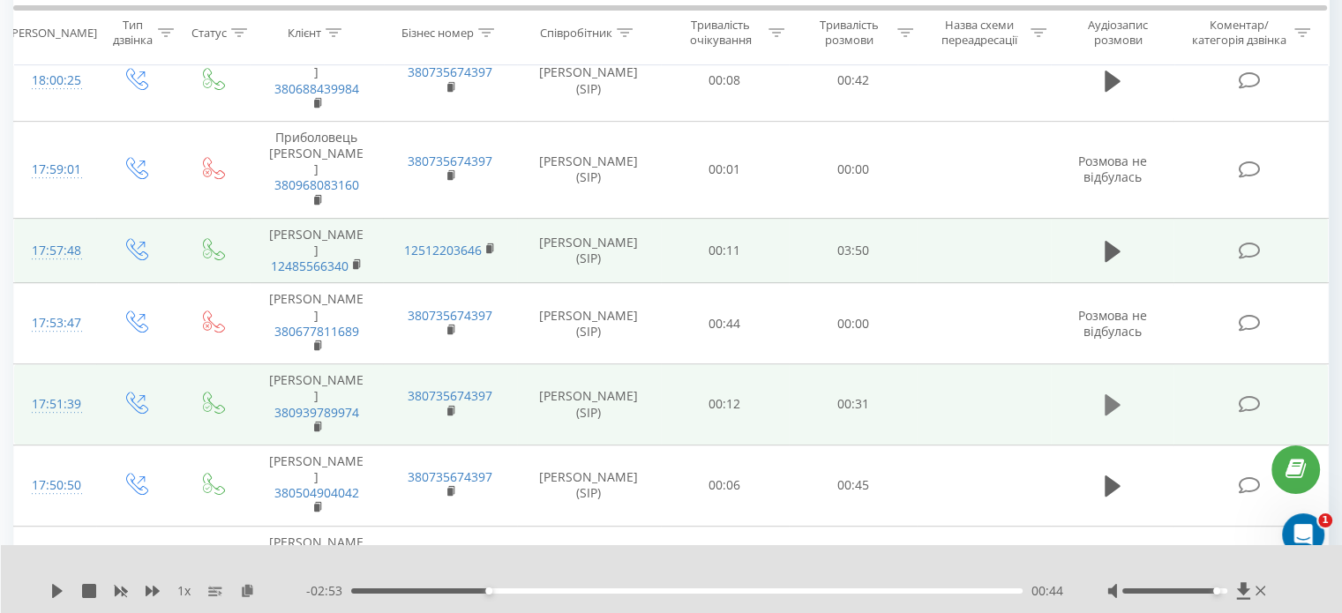
click at [1111, 394] on icon at bounding box center [1113, 404] width 16 height 21
click at [1111, 393] on icon at bounding box center [1113, 405] width 16 height 25
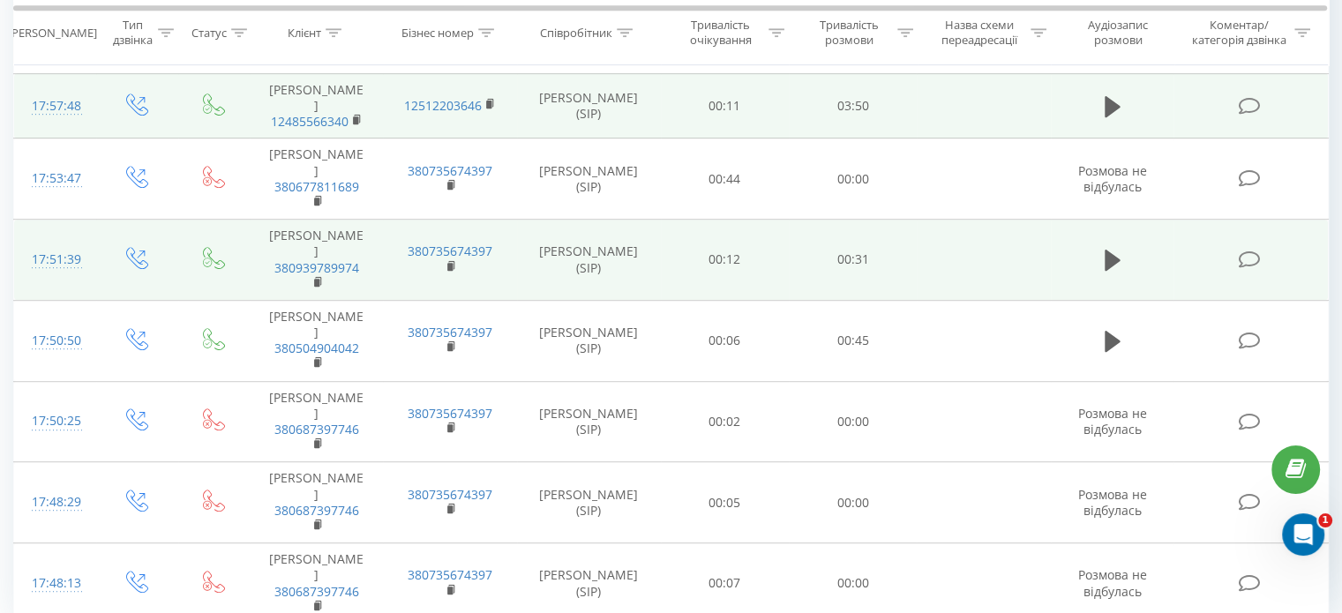
scroll to position [7651, 0]
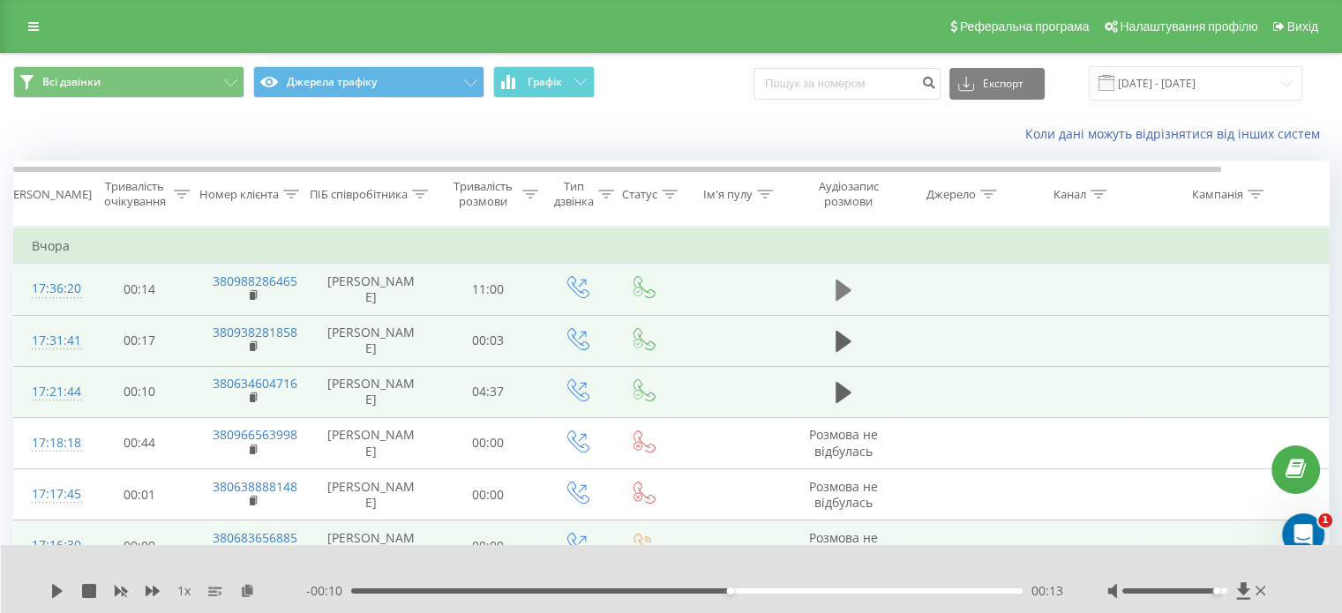
click at [837, 292] on icon at bounding box center [844, 290] width 16 height 21
click at [837, 292] on icon at bounding box center [838, 290] width 5 height 19
click at [836, 391] on icon at bounding box center [844, 392] width 16 height 21
click at [836, 391] on icon at bounding box center [838, 392] width 5 height 19
click at [840, 289] on icon at bounding box center [844, 290] width 16 height 21
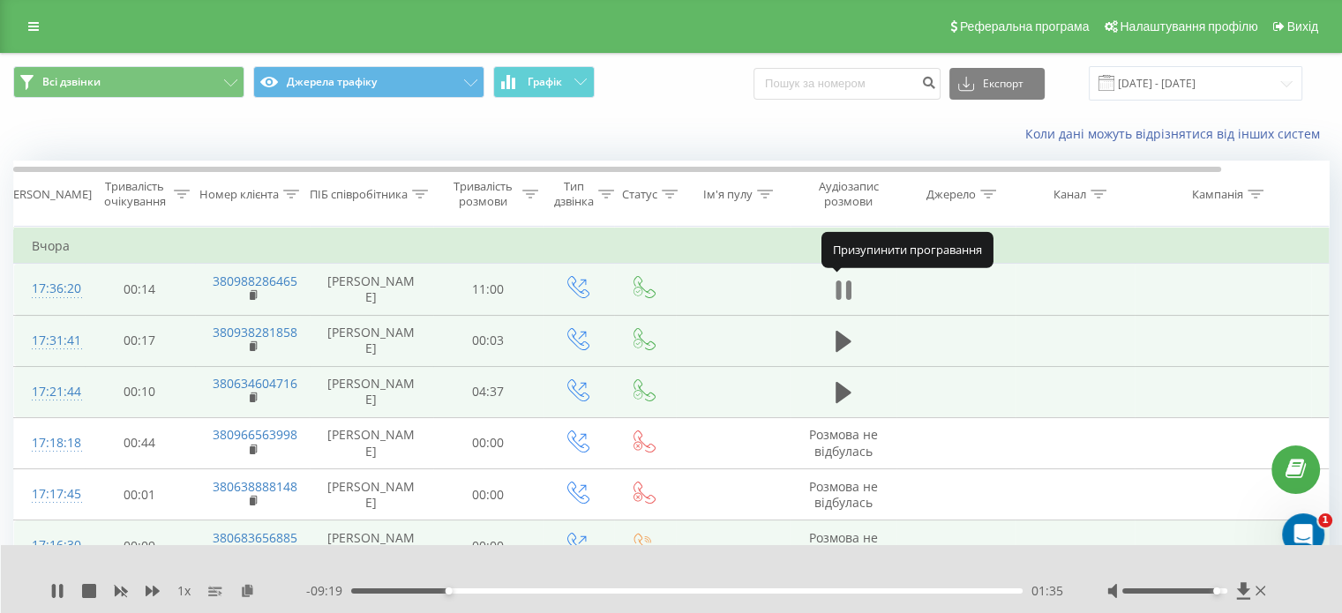
click at [843, 291] on icon at bounding box center [844, 290] width 16 height 25
click at [843, 389] on icon at bounding box center [844, 392] width 16 height 21
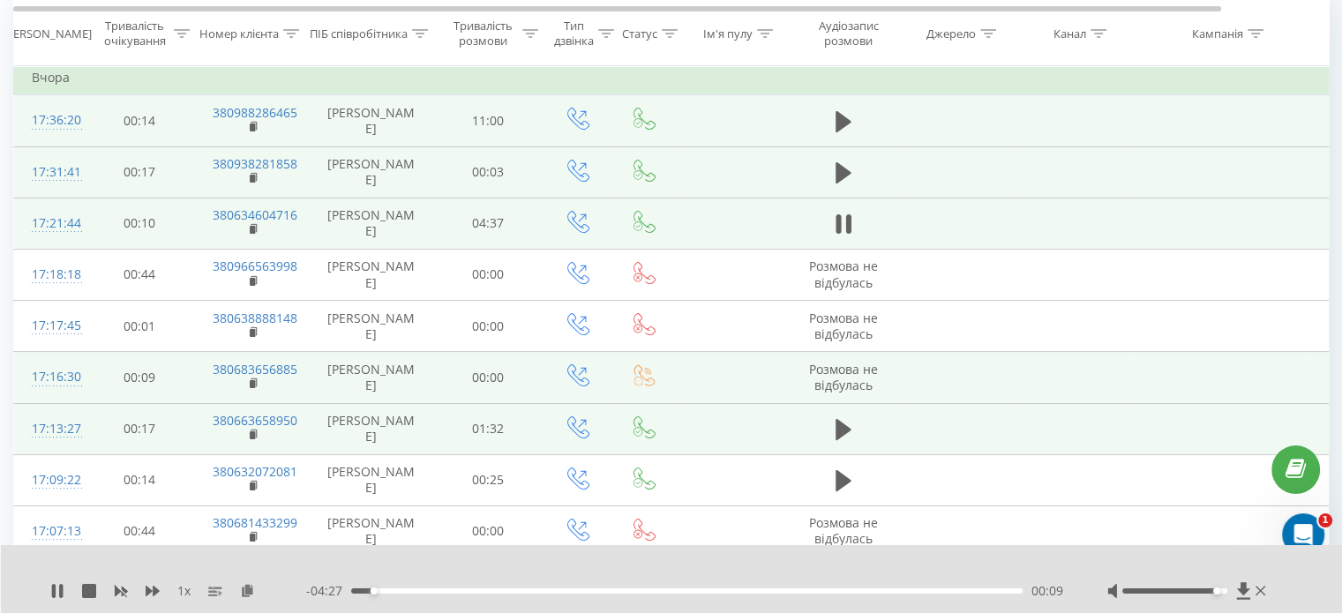
scroll to position [88, 0]
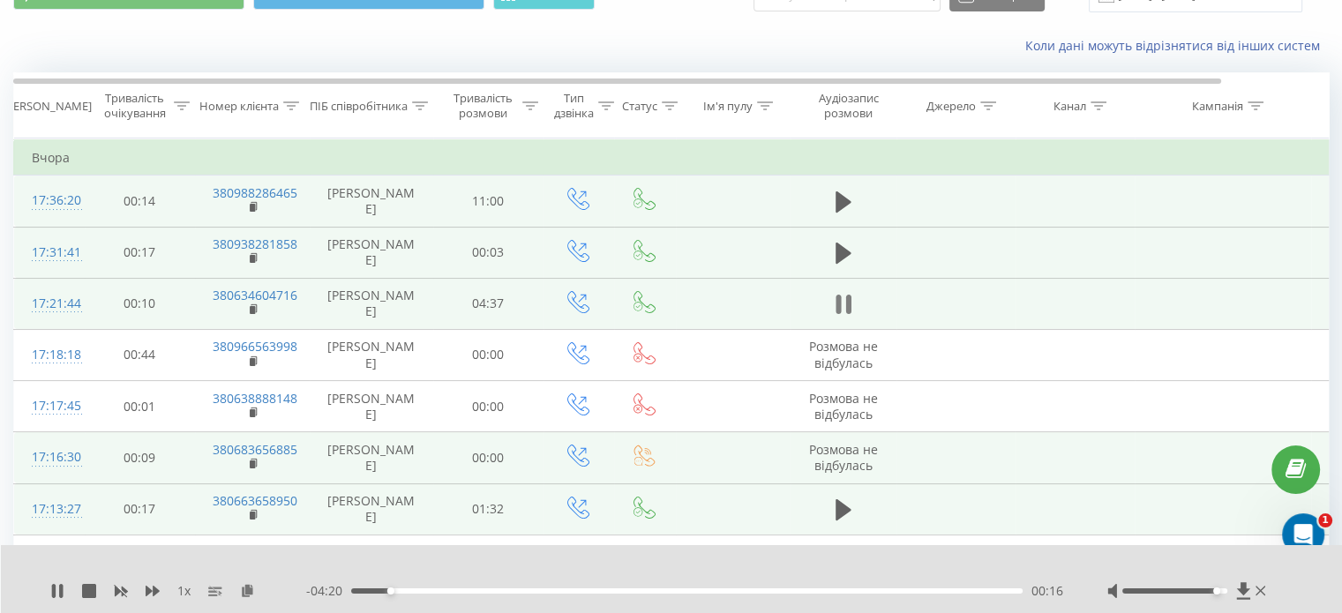
click at [843, 296] on icon at bounding box center [844, 304] width 16 height 25
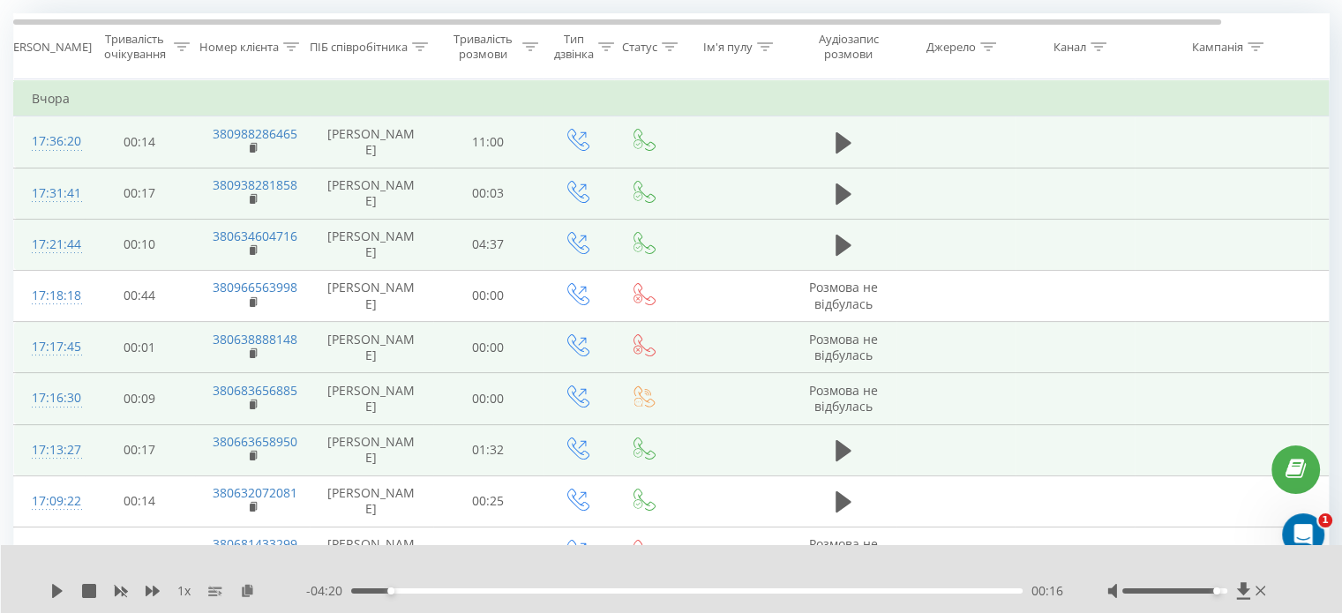
scroll to position [176, 0]
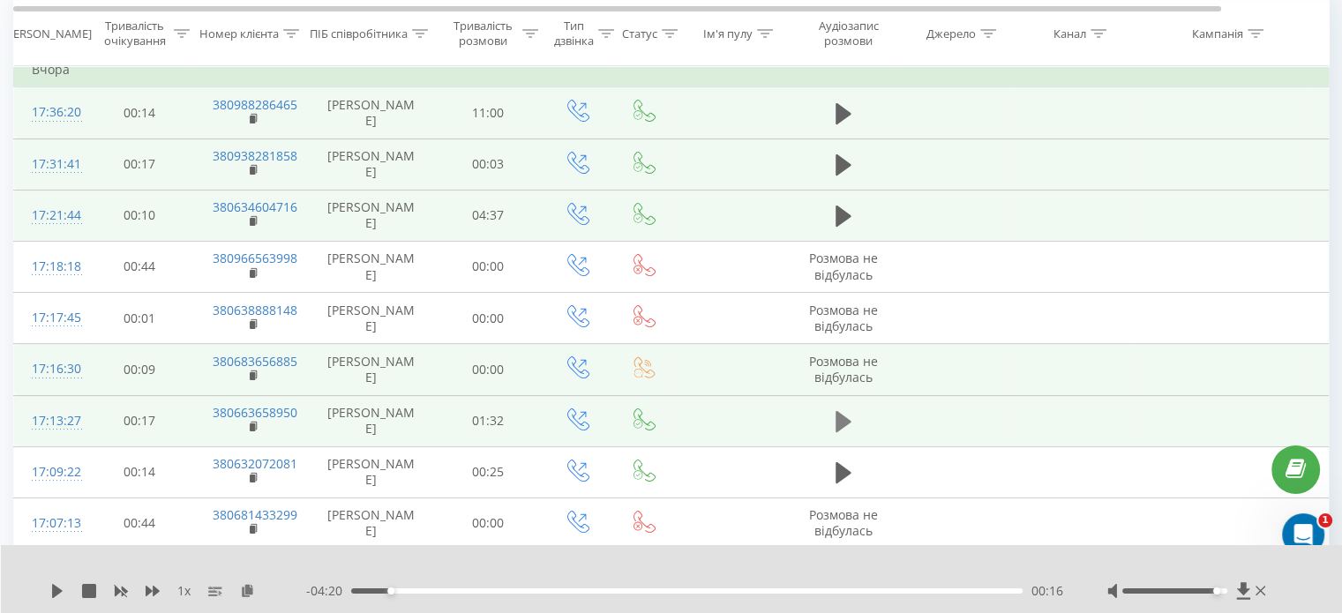
click at [844, 428] on icon at bounding box center [844, 421] width 16 height 25
click at [51, 590] on icon at bounding box center [57, 591] width 14 height 14
click at [53, 592] on icon at bounding box center [57, 591] width 11 height 14
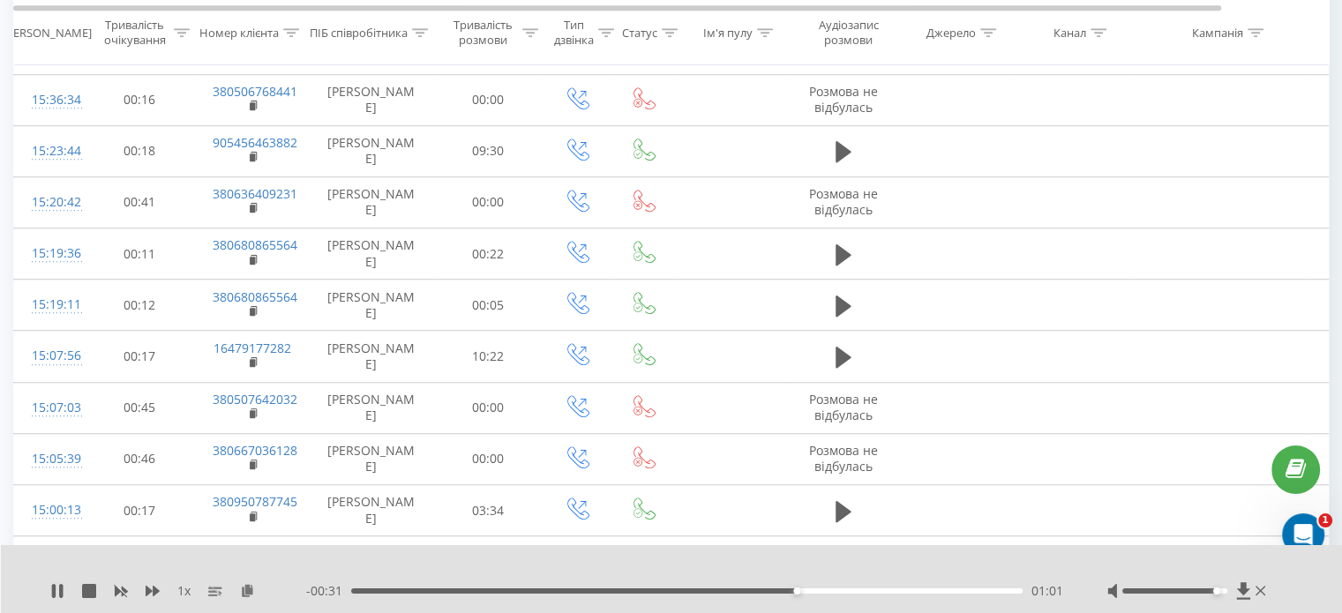
scroll to position [1323, 0]
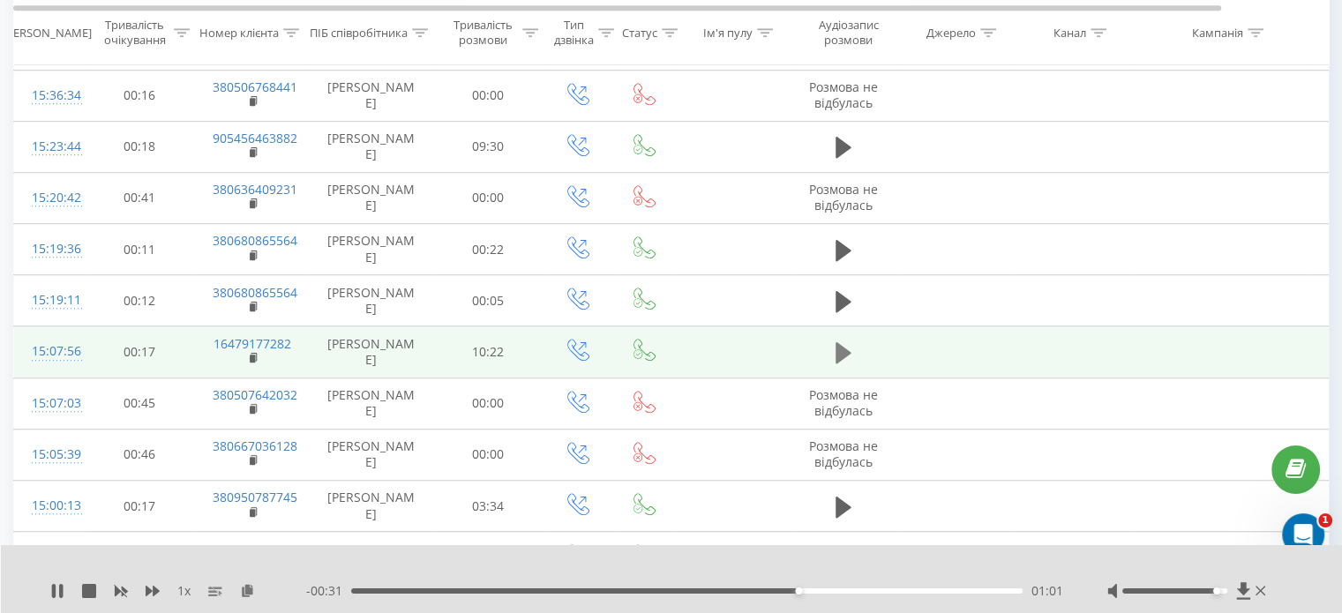
click at [847, 344] on icon at bounding box center [844, 353] width 16 height 25
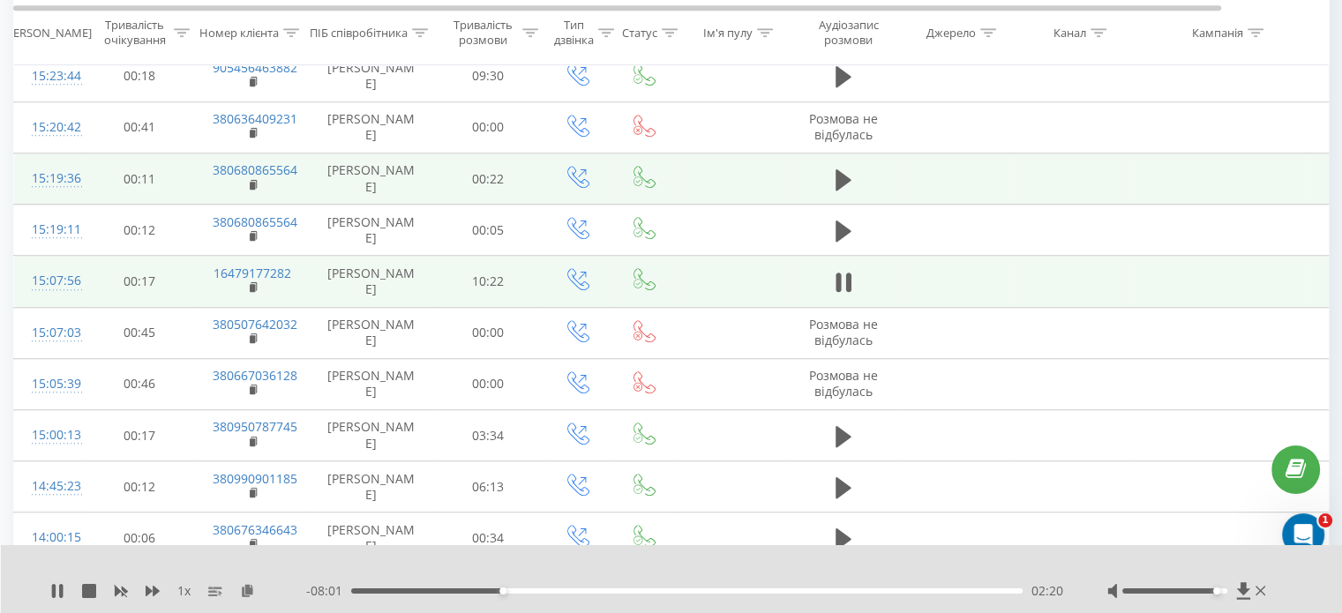
scroll to position [1412, 0]
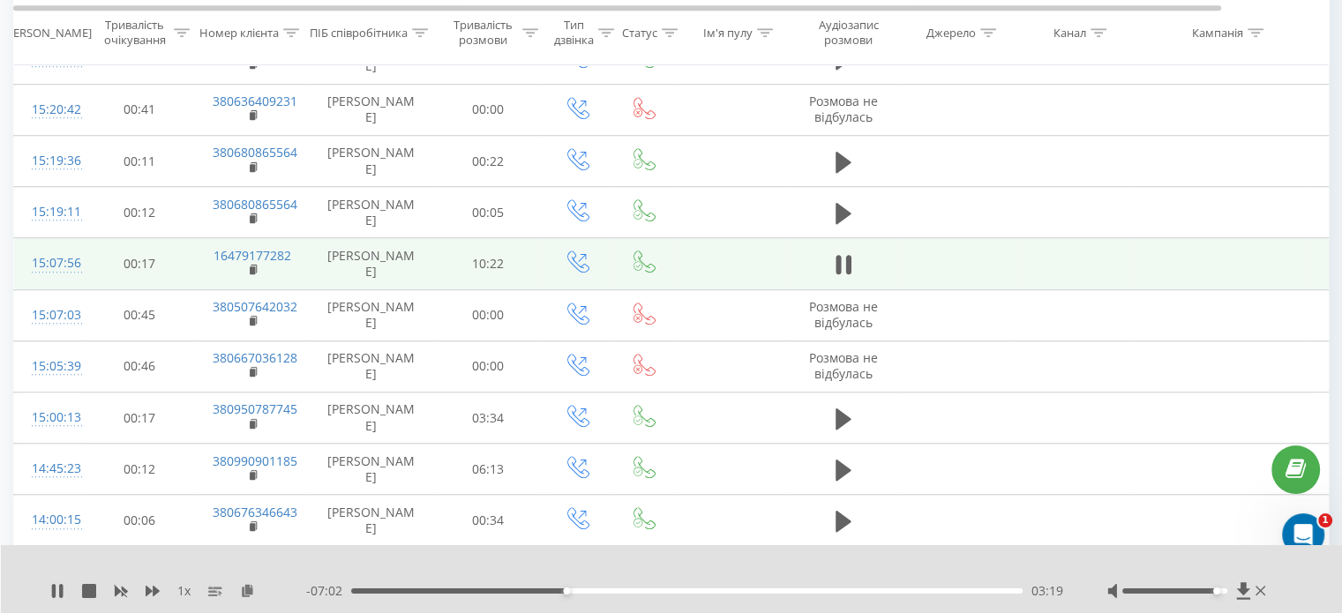
click at [576, 593] on div "03:19" at bounding box center [686, 590] width 671 height 5
click at [595, 592] on div "03:29" at bounding box center [686, 590] width 671 height 5
click at [733, 592] on div "05:54" at bounding box center [686, 590] width 671 height 5
click at [755, 593] on div "05:56" at bounding box center [686, 590] width 671 height 5
click at [772, 592] on div "06:15" at bounding box center [686, 590] width 671 height 5
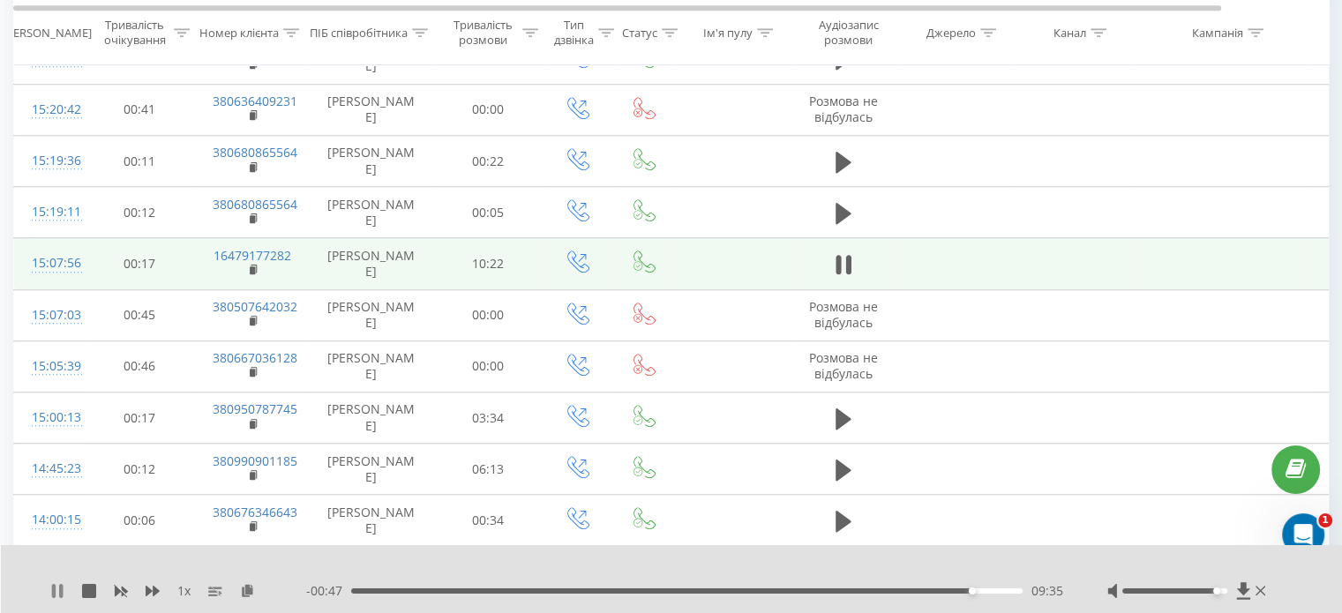
click at [56, 590] on icon at bounding box center [57, 591] width 14 height 14
click at [56, 590] on icon at bounding box center [57, 591] width 11 height 14
click at [56, 590] on icon at bounding box center [57, 591] width 14 height 14
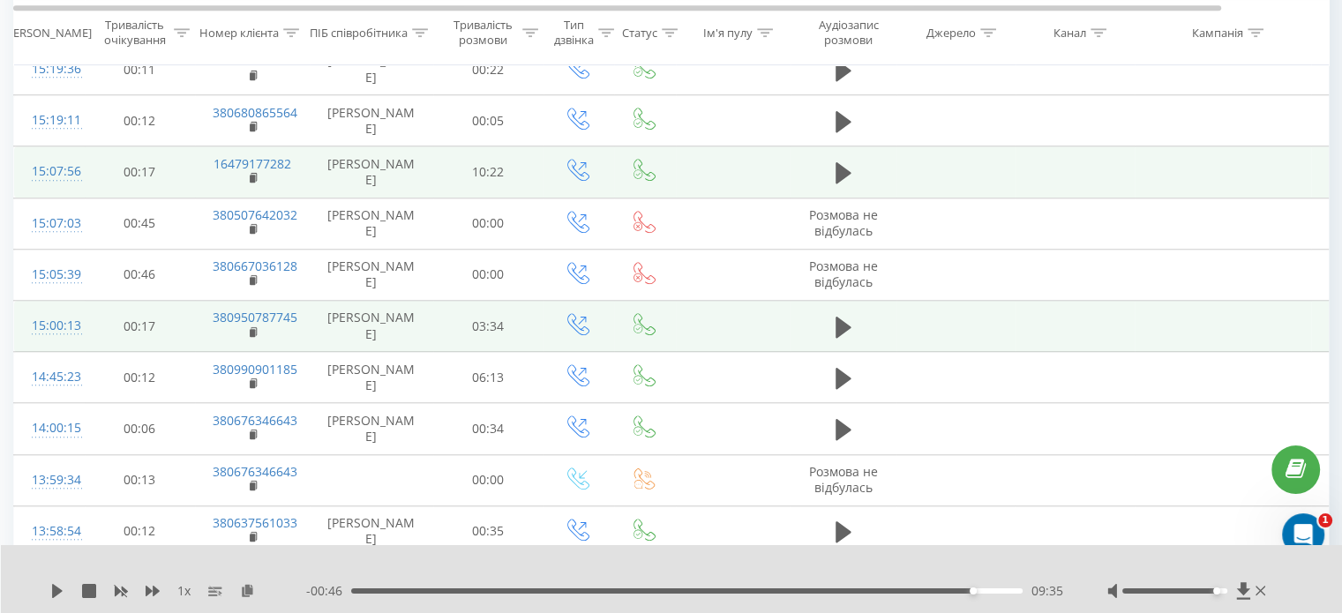
scroll to position [1500, 0]
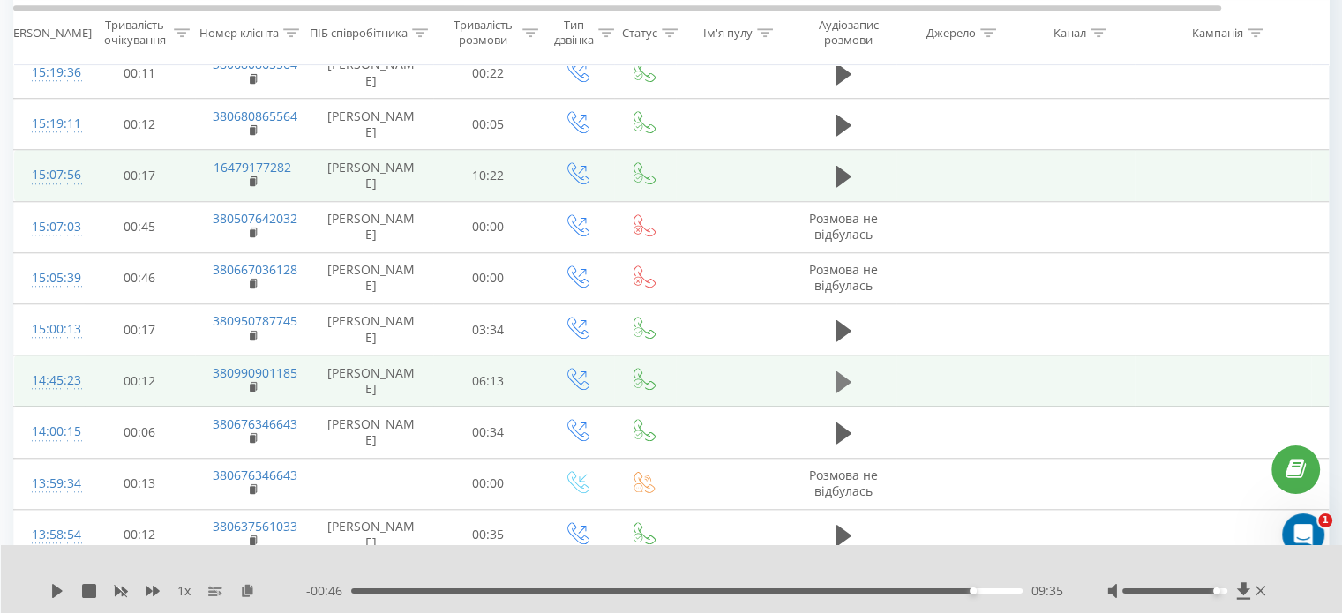
click at [836, 373] on icon at bounding box center [844, 381] width 16 height 21
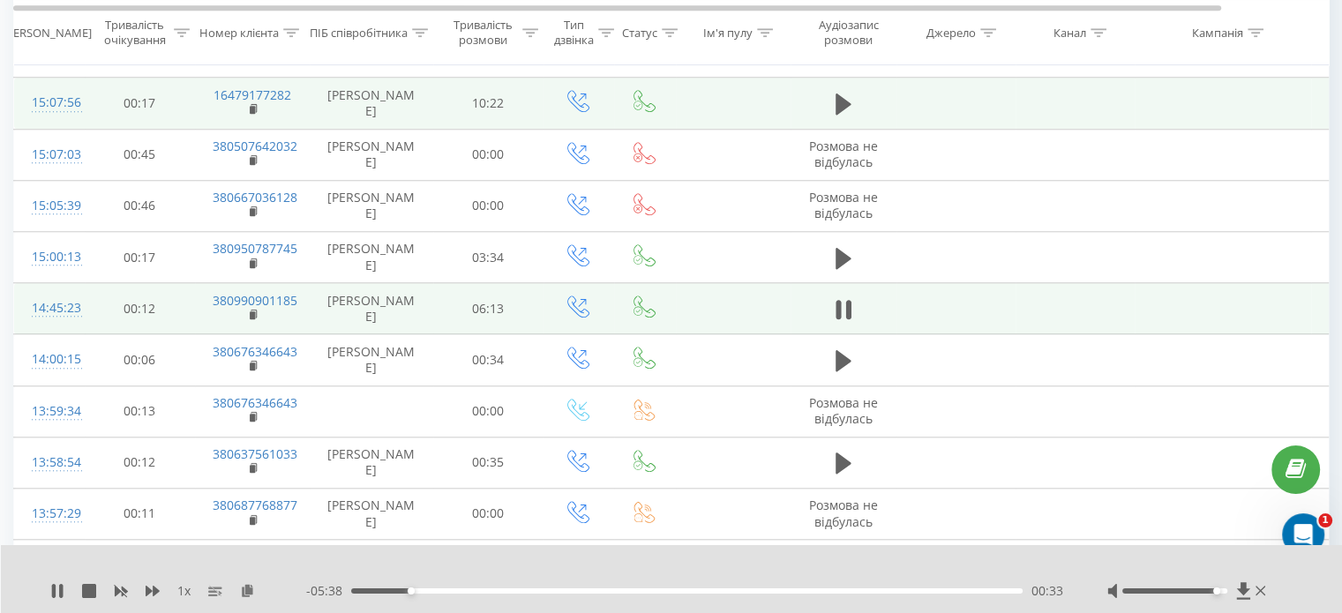
scroll to position [1588, 0]
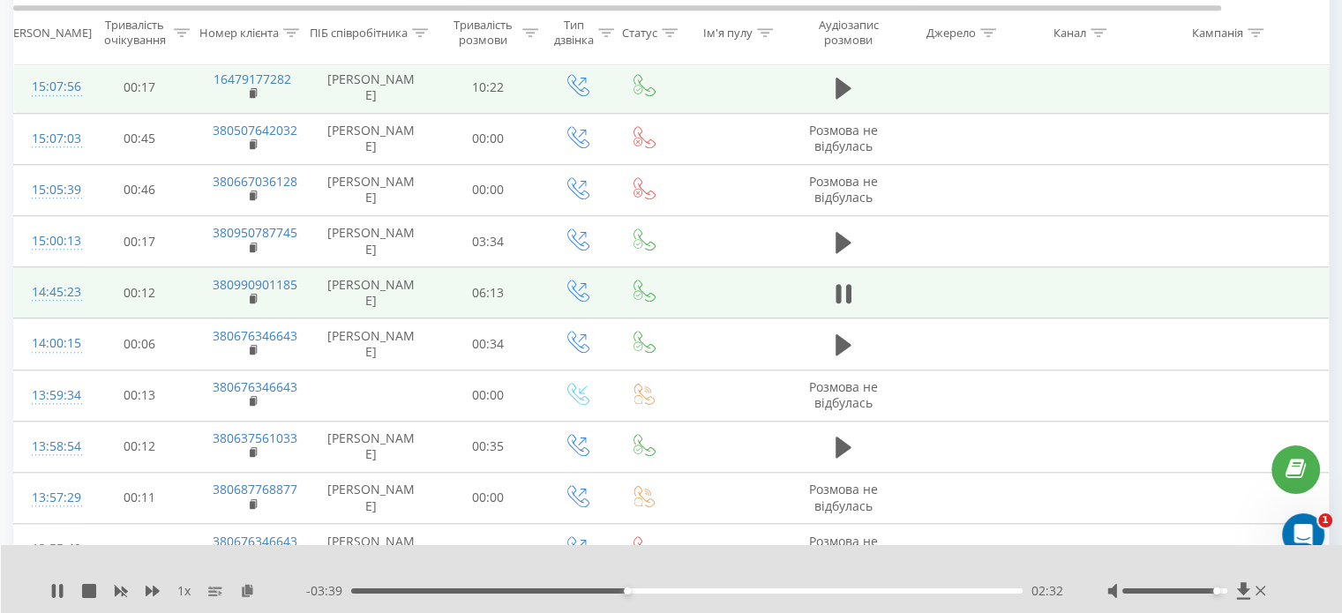
click at [648, 593] on div "02:32" at bounding box center [686, 590] width 671 height 5
click at [663, 594] on div "- 03:26 02:45 02:45" at bounding box center [684, 591] width 757 height 18
click at [674, 591] on div "02:58" at bounding box center [686, 590] width 671 height 5
click at [697, 592] on div "03:01" at bounding box center [686, 590] width 671 height 5
click at [709, 592] on div "03:12" at bounding box center [686, 590] width 671 height 5
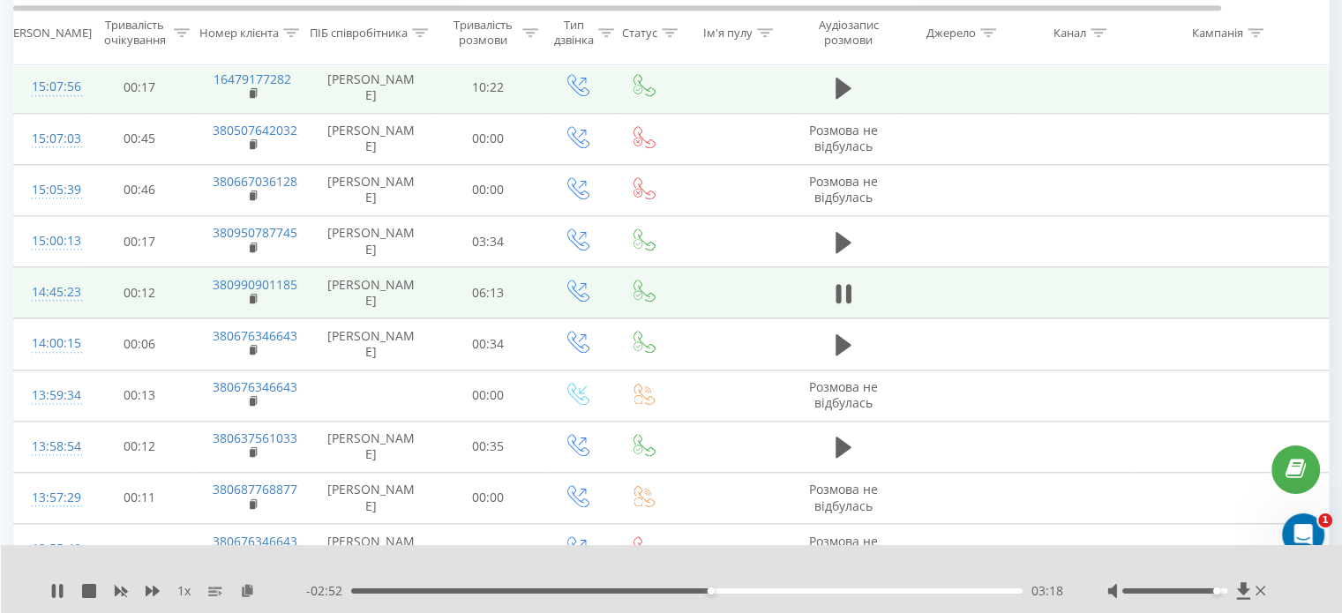
click at [766, 593] on div "03:18" at bounding box center [686, 590] width 671 height 5
click at [795, 588] on div "03:52" at bounding box center [686, 590] width 671 height 5
click at [815, 592] on div "00:00" at bounding box center [686, 590] width 671 height 5
click at [895, 591] on div "05:00" at bounding box center [686, 590] width 671 height 5
click at [953, 588] on div "05:33" at bounding box center [686, 590] width 671 height 5
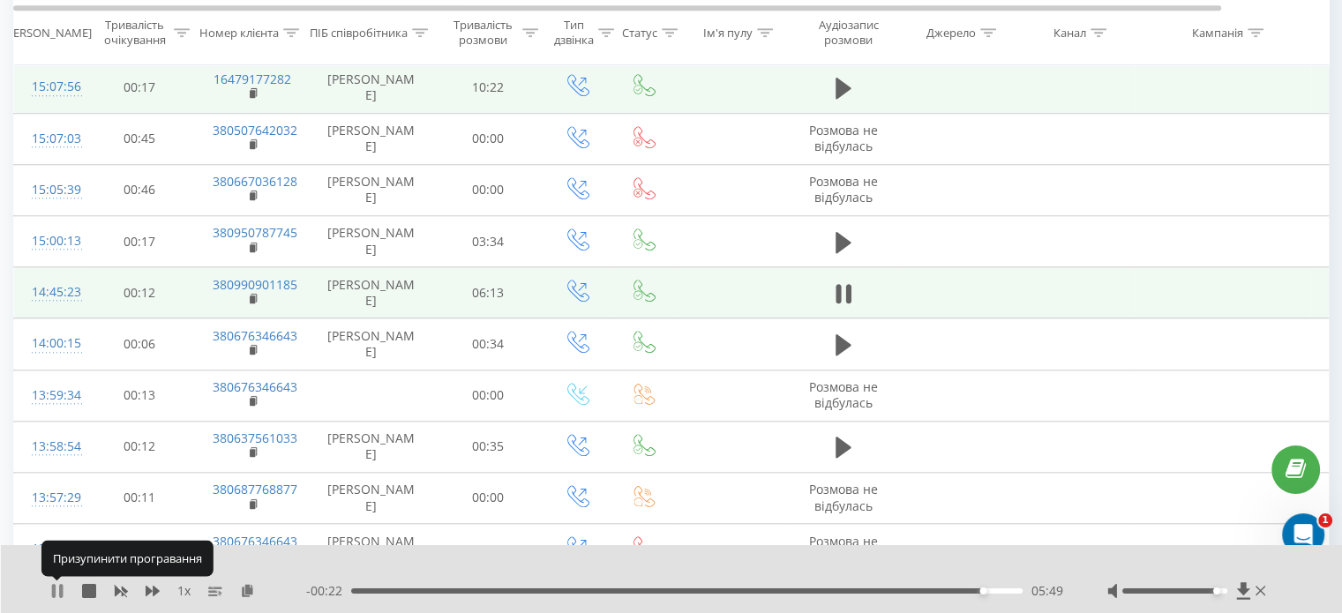
click at [61, 592] on icon at bounding box center [61, 591] width 4 height 14
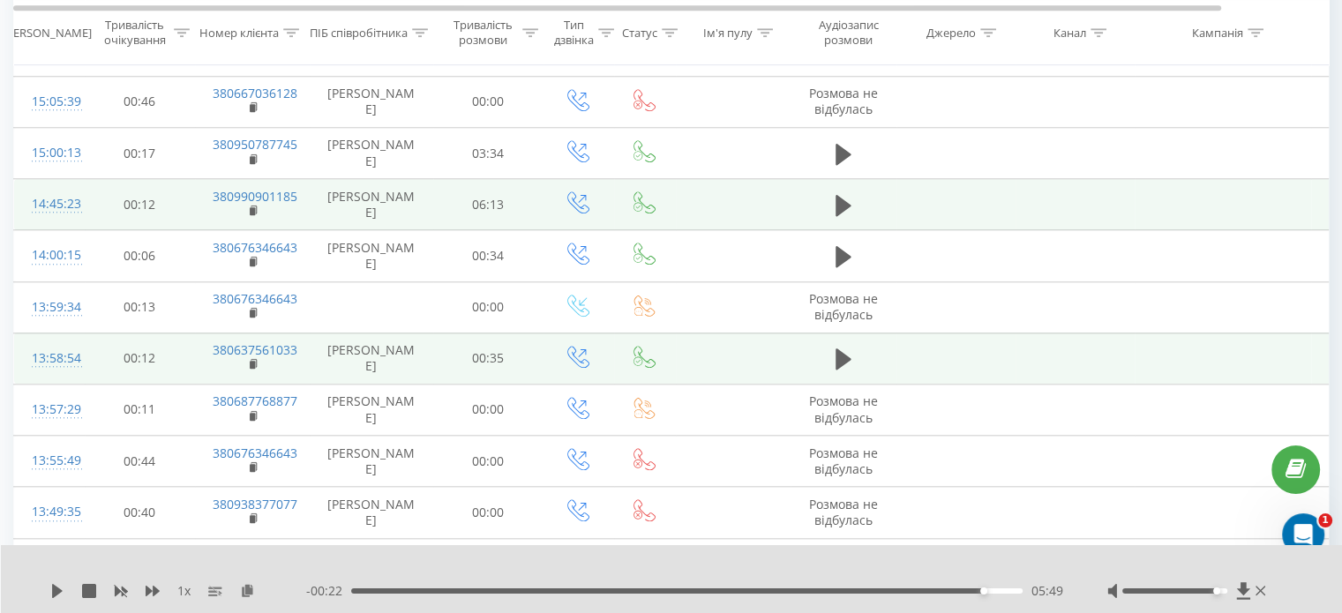
scroll to position [1853, 0]
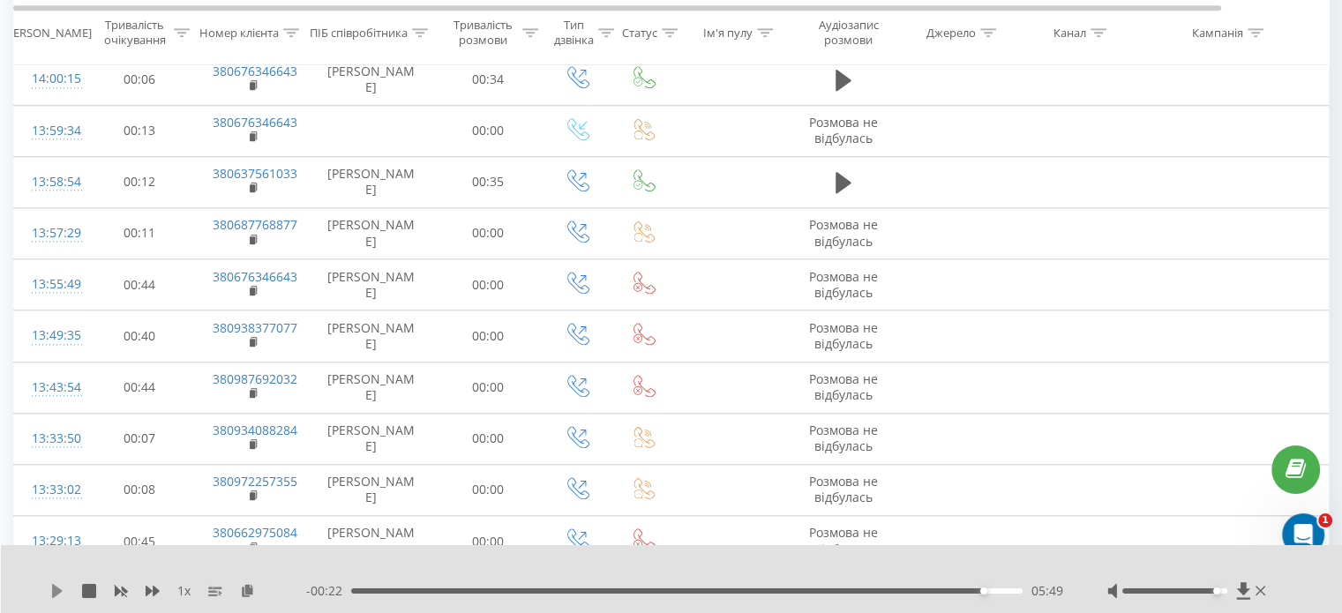
click at [51, 591] on icon at bounding box center [57, 591] width 14 height 14
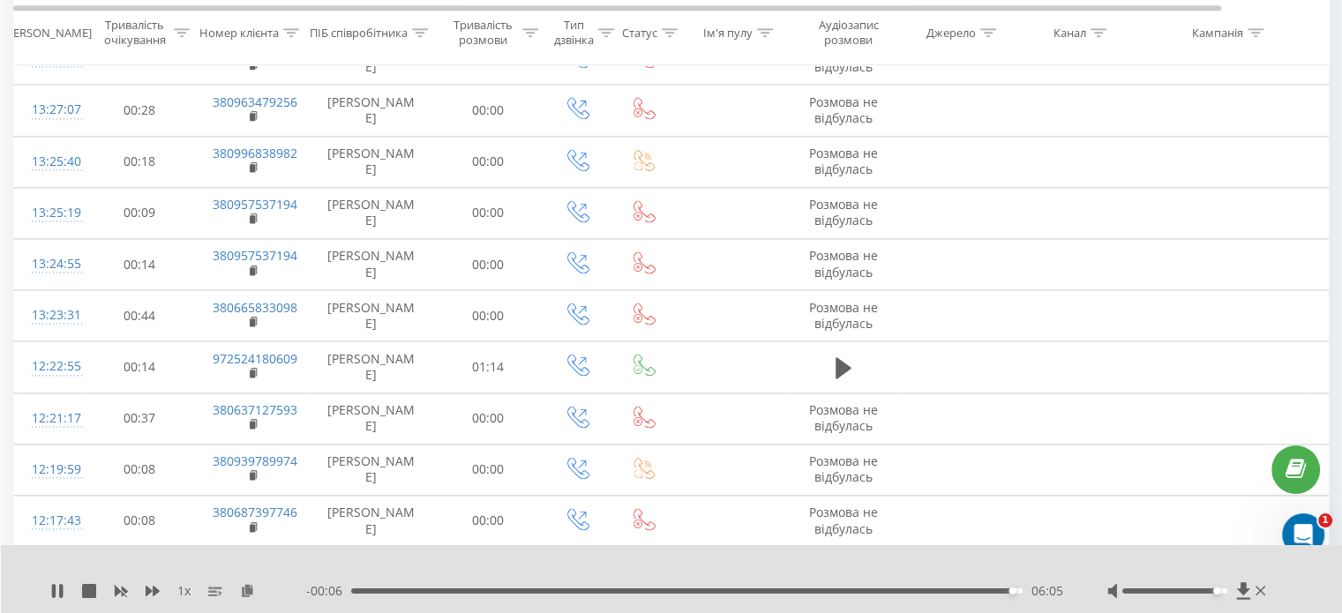
scroll to position [2470, 0]
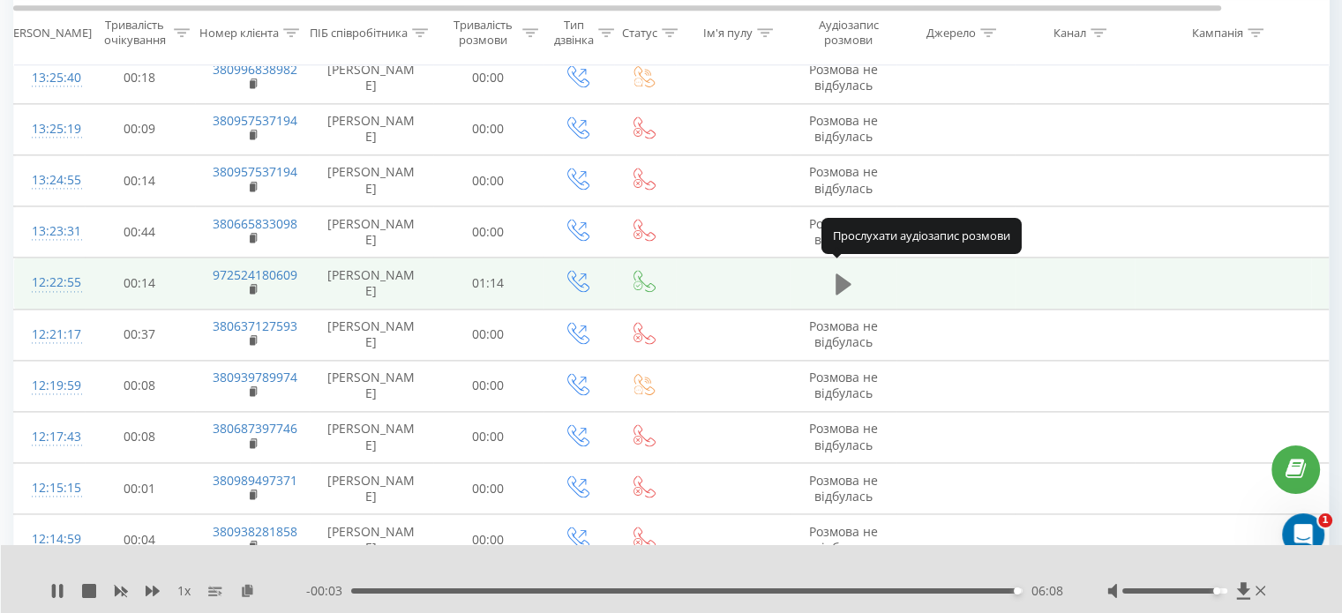
click at [840, 279] on icon at bounding box center [844, 284] width 16 height 21
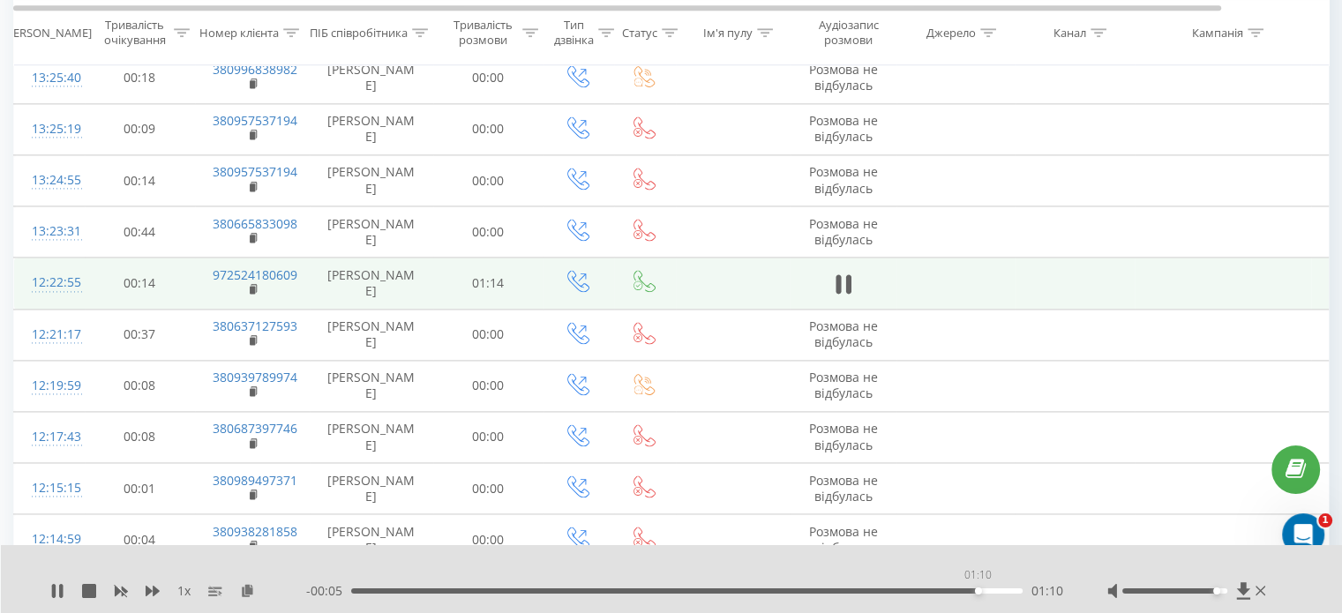
click at [978, 590] on div "01:10" at bounding box center [686, 590] width 671 height 5
click at [945, 588] on div "01:11" at bounding box center [686, 590] width 671 height 5
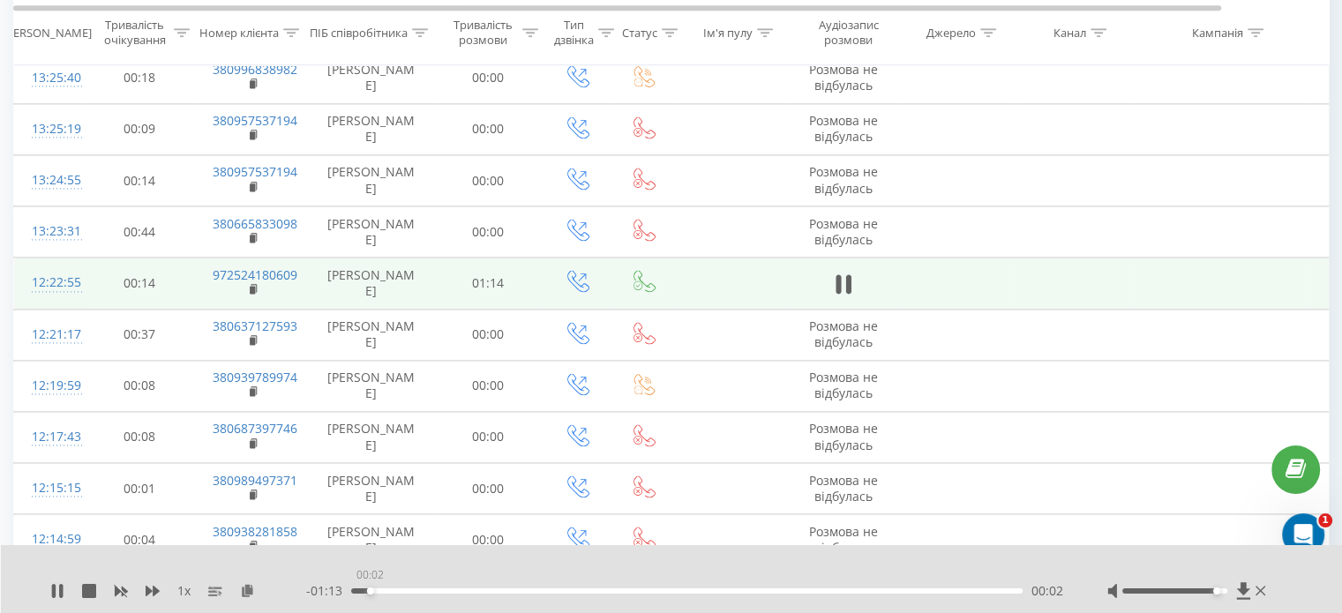
click at [370, 590] on div "00:02" at bounding box center [686, 590] width 671 height 5
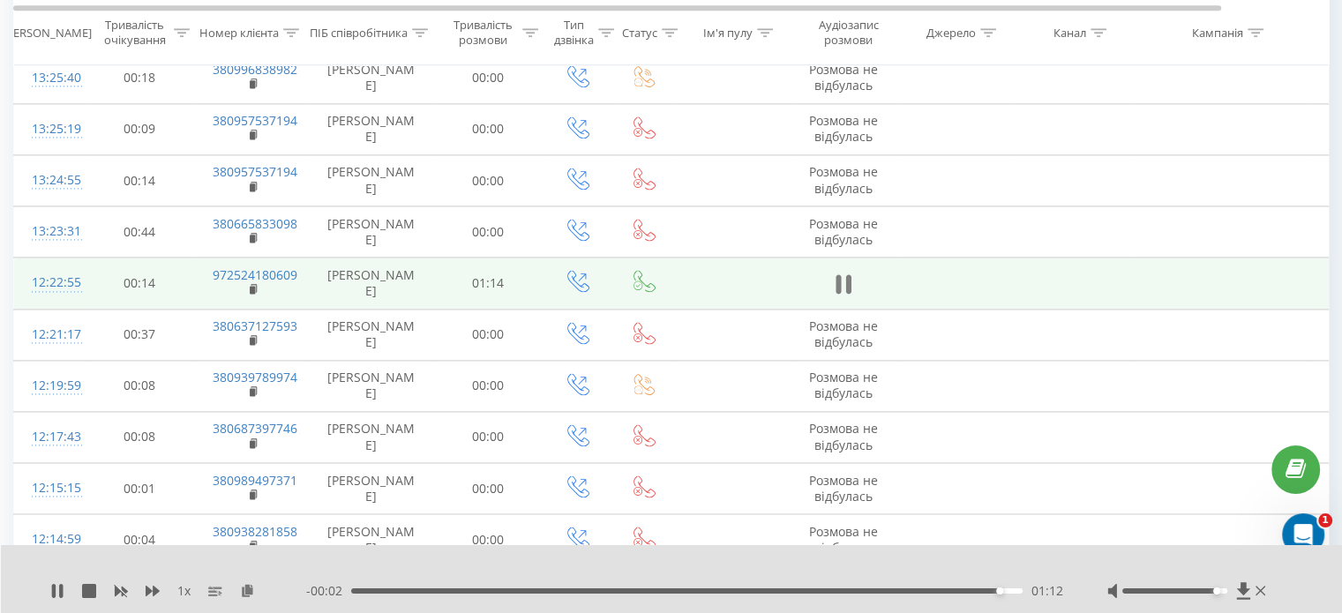
click at [841, 272] on icon at bounding box center [844, 284] width 16 height 25
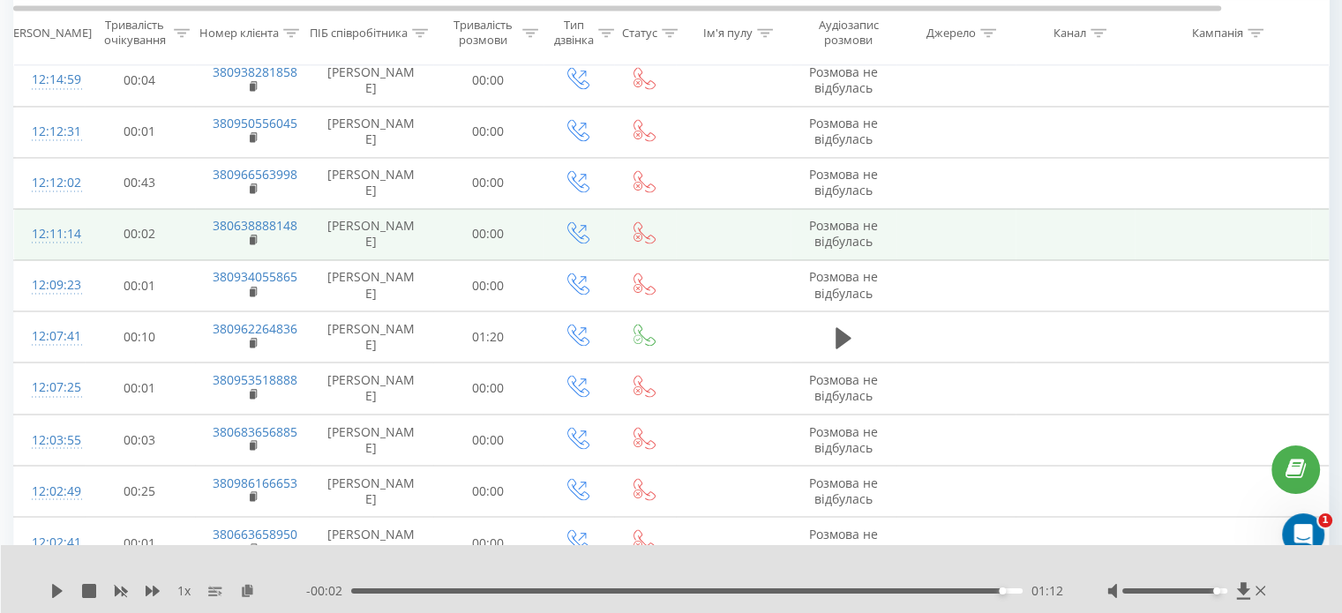
scroll to position [3000, 0]
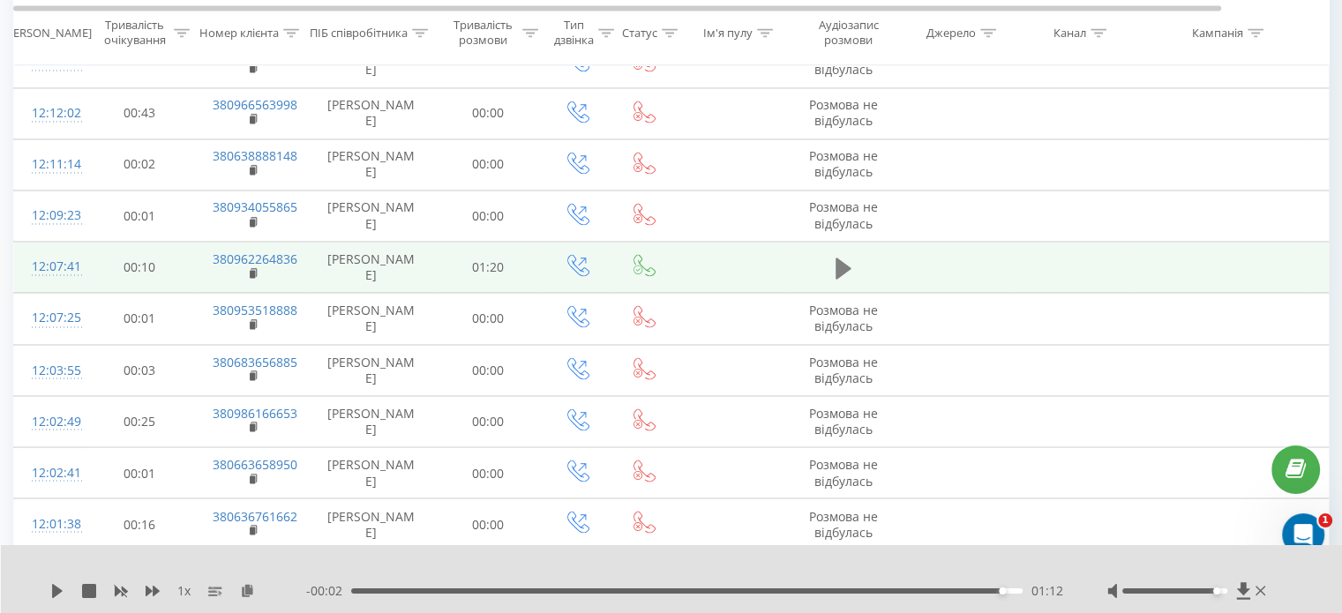
click at [851, 263] on icon at bounding box center [844, 268] width 16 height 25
click at [840, 263] on icon at bounding box center [838, 268] width 5 height 19
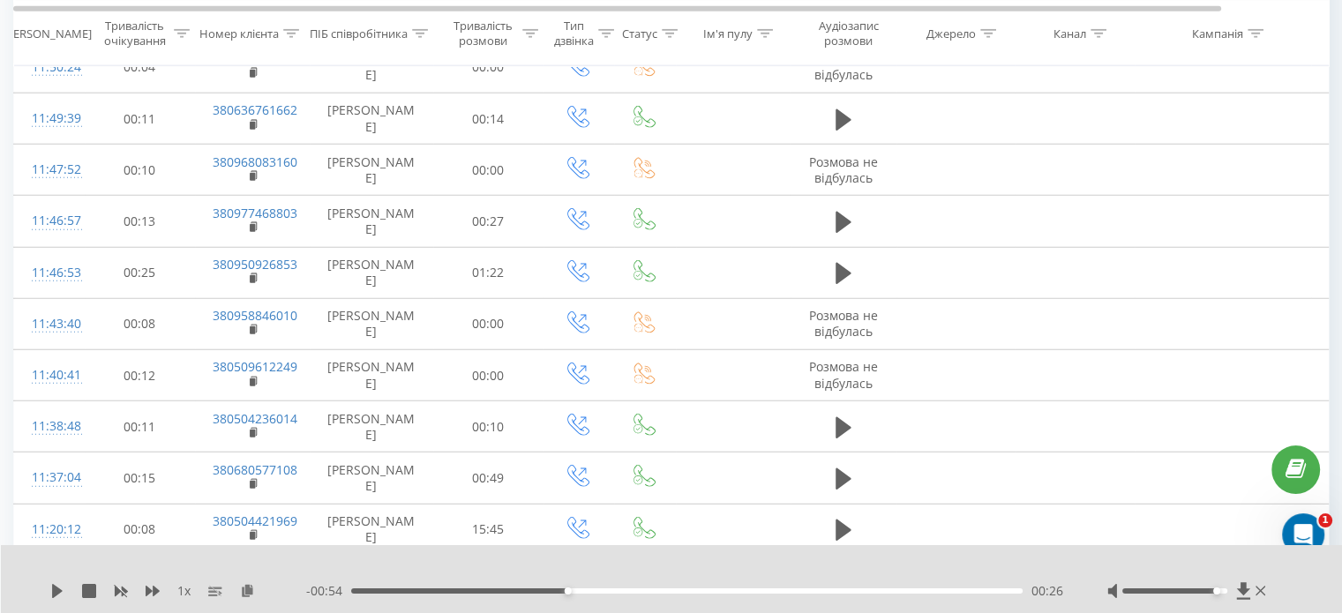
scroll to position [4744, 0]
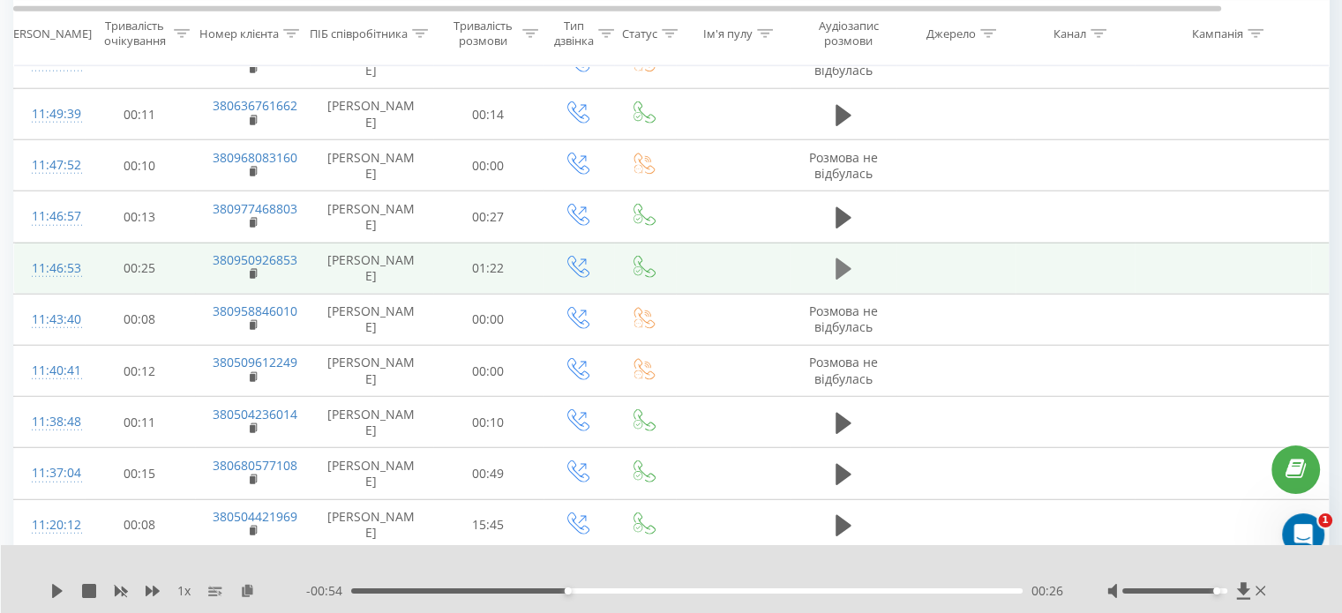
click at [836, 259] on icon at bounding box center [844, 269] width 16 height 21
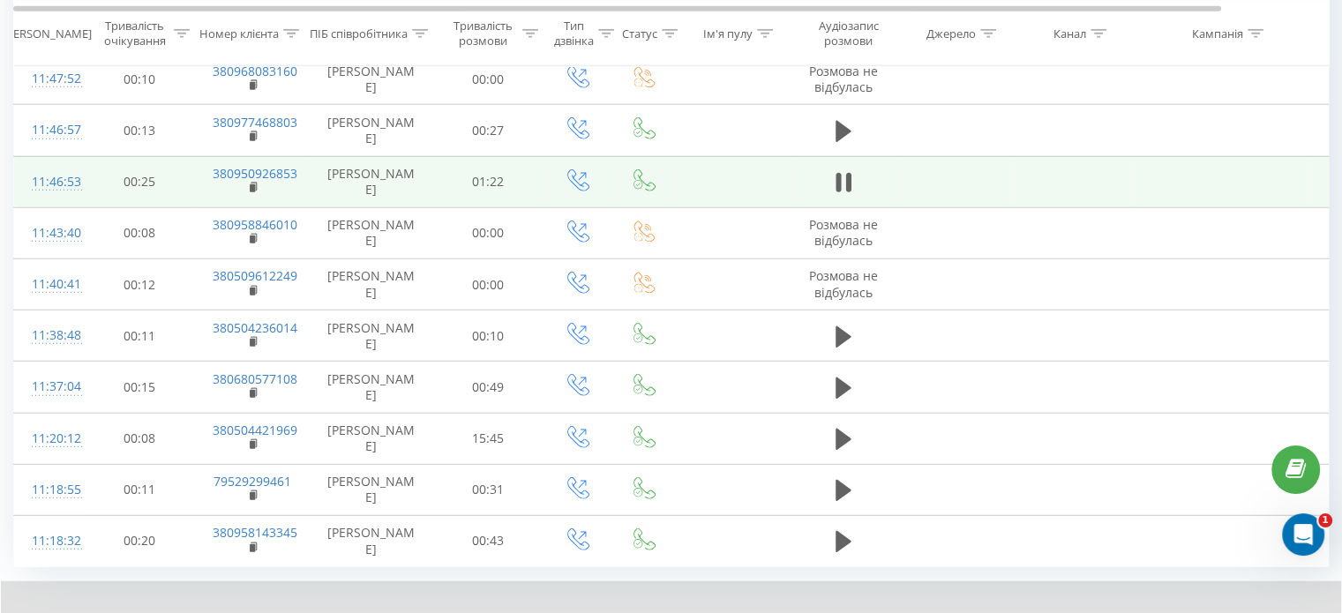
scroll to position [4813, 0]
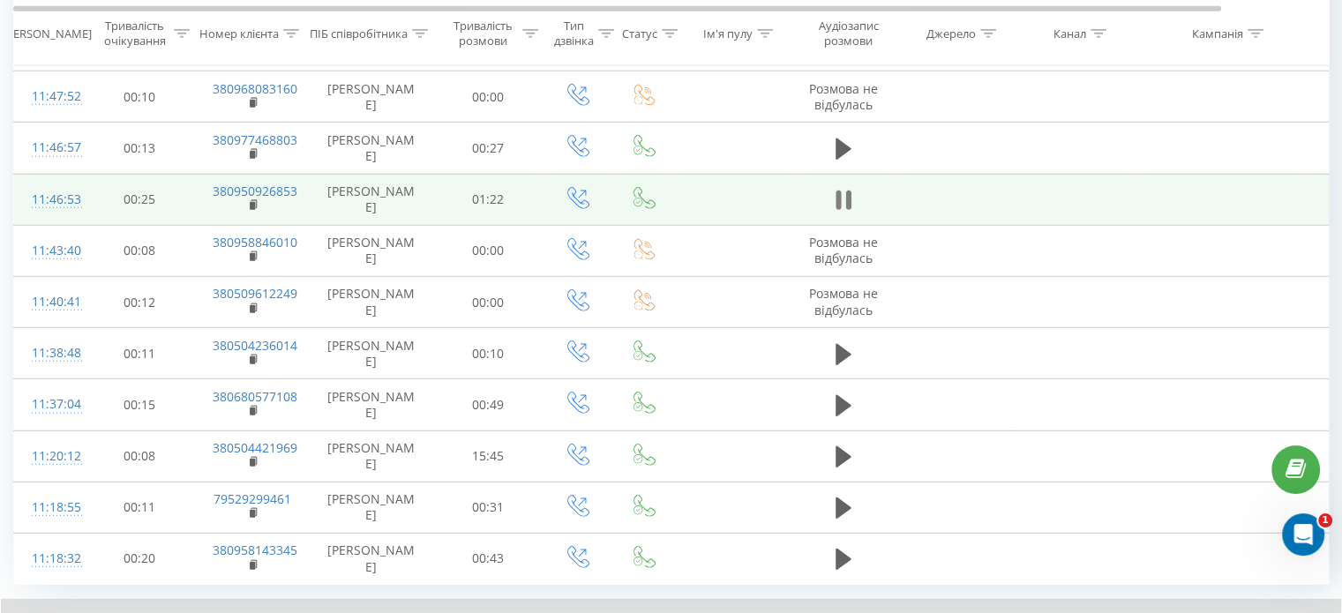
click at [849, 191] on icon at bounding box center [847, 200] width 5 height 19
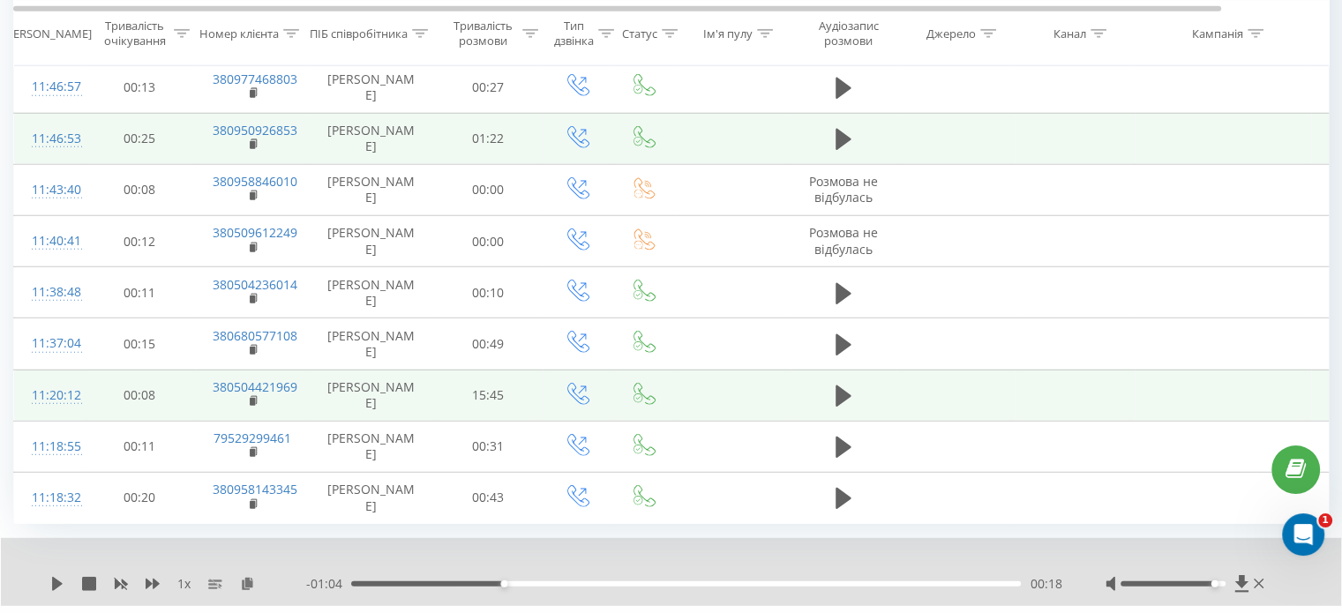
scroll to position [4901, 0]
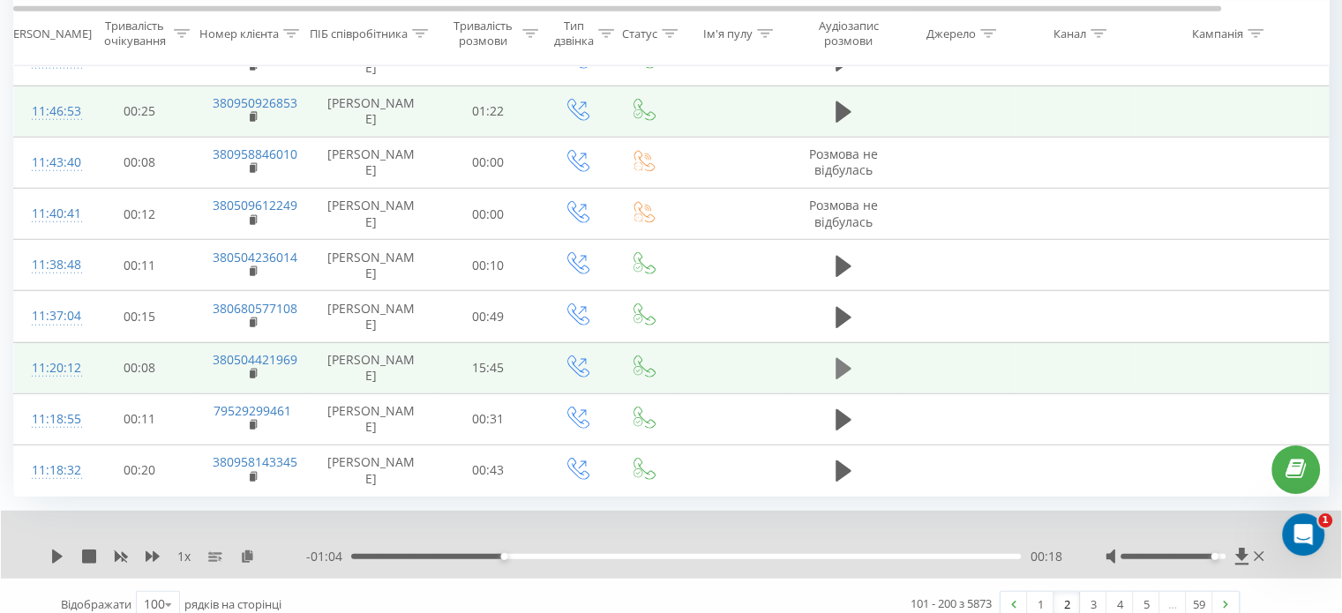
click at [841, 358] on icon at bounding box center [844, 368] width 16 height 21
click at [547, 554] on div "00:11" at bounding box center [686, 556] width 670 height 5
